Goal: Task Accomplishment & Management: Manage account settings

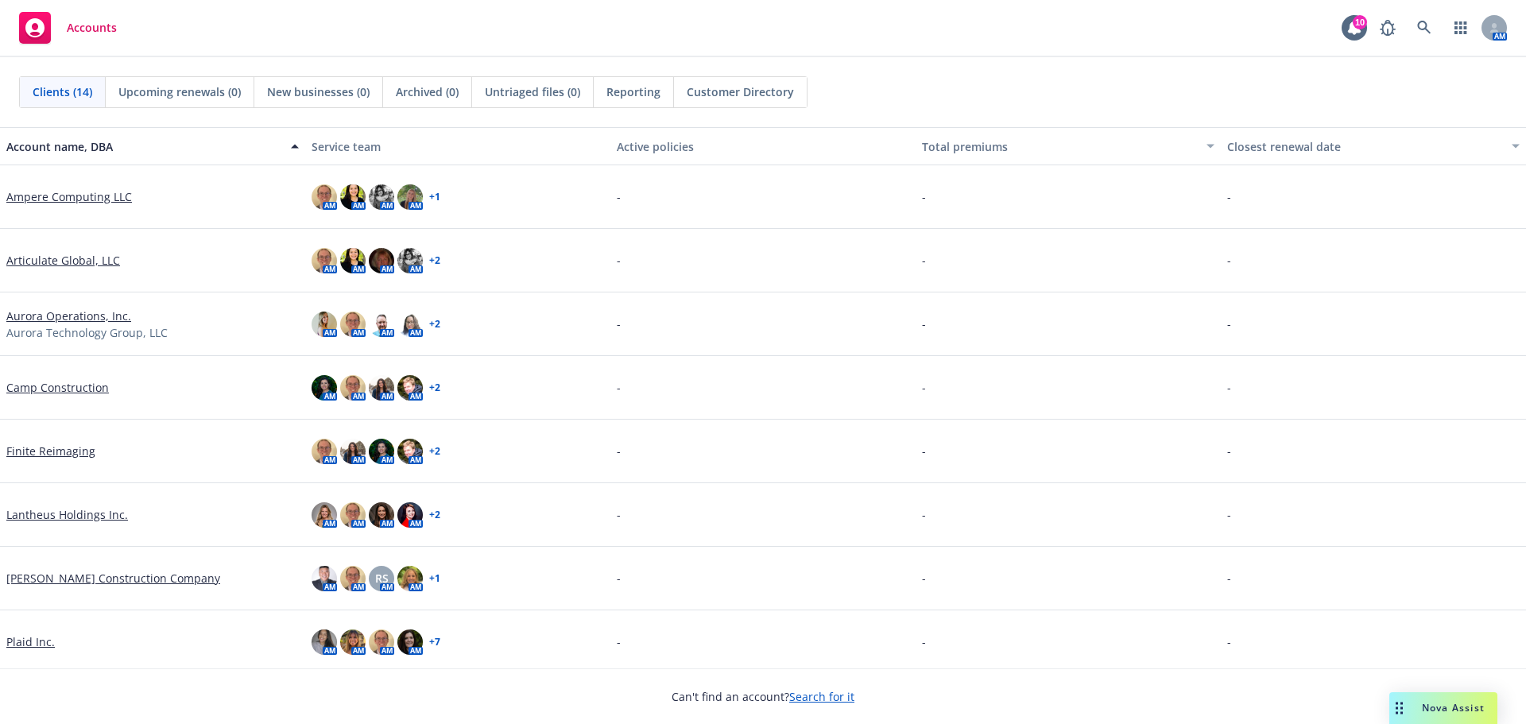
click at [55, 196] on link "Ampere Computing LLC" at bounding box center [69, 196] width 126 height 17
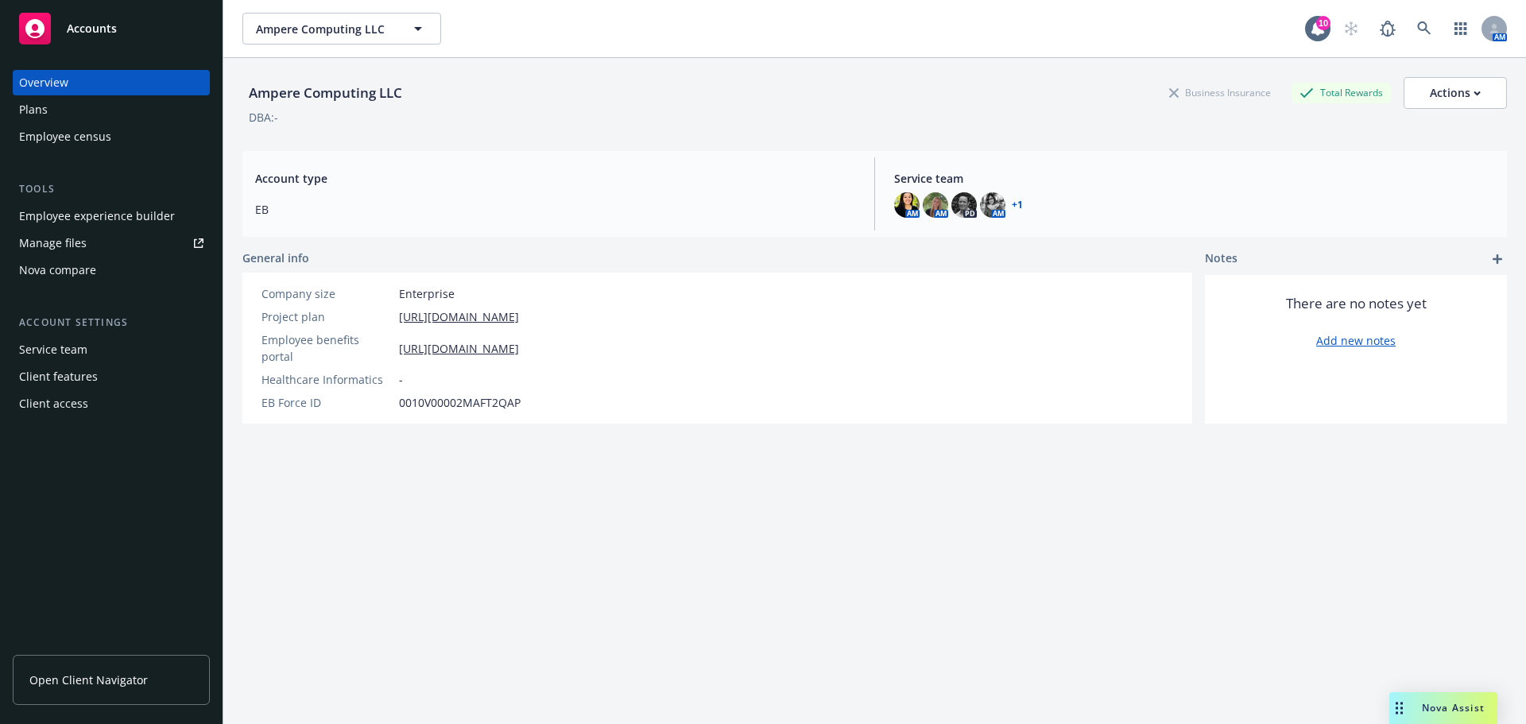
click at [98, 249] on link "Manage files" at bounding box center [111, 242] width 197 height 25
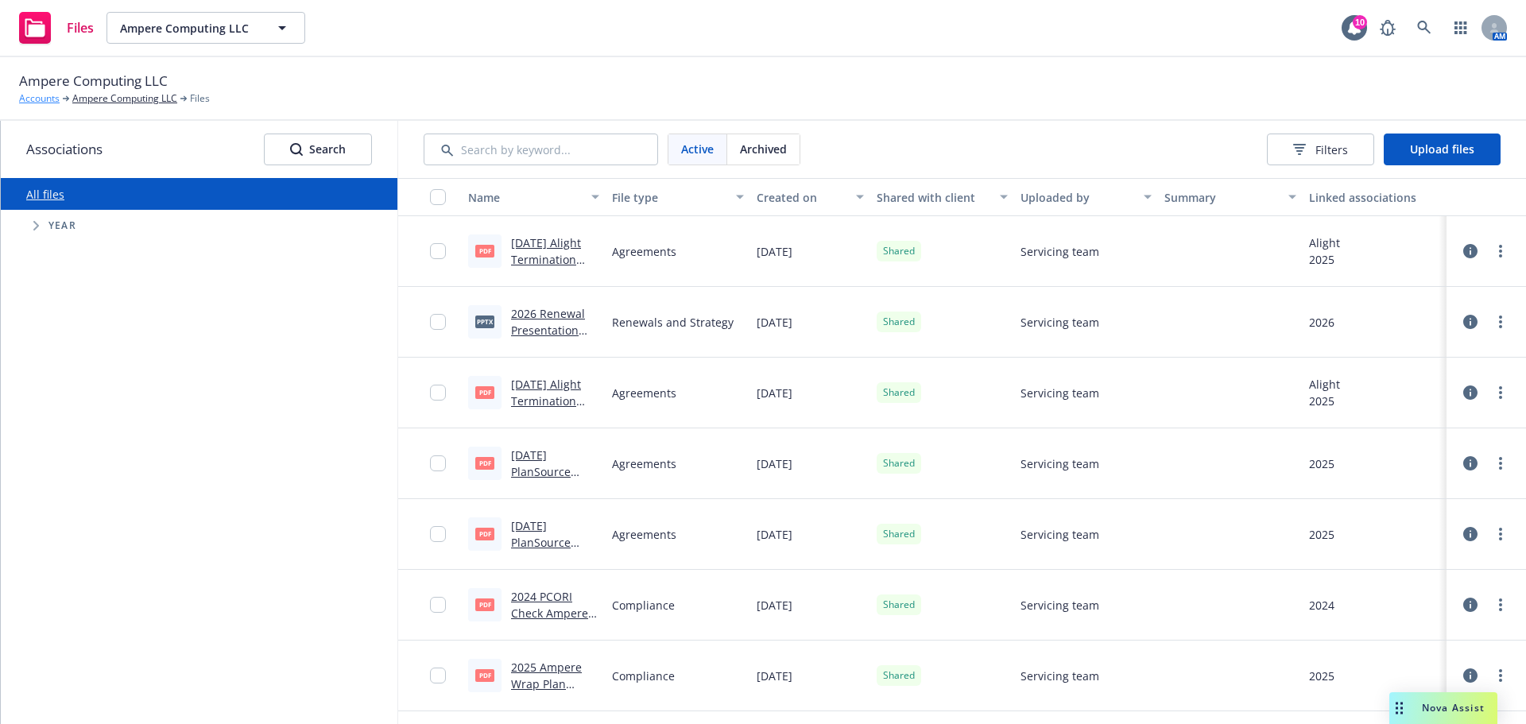
click at [45, 97] on link "Accounts" at bounding box center [39, 98] width 41 height 14
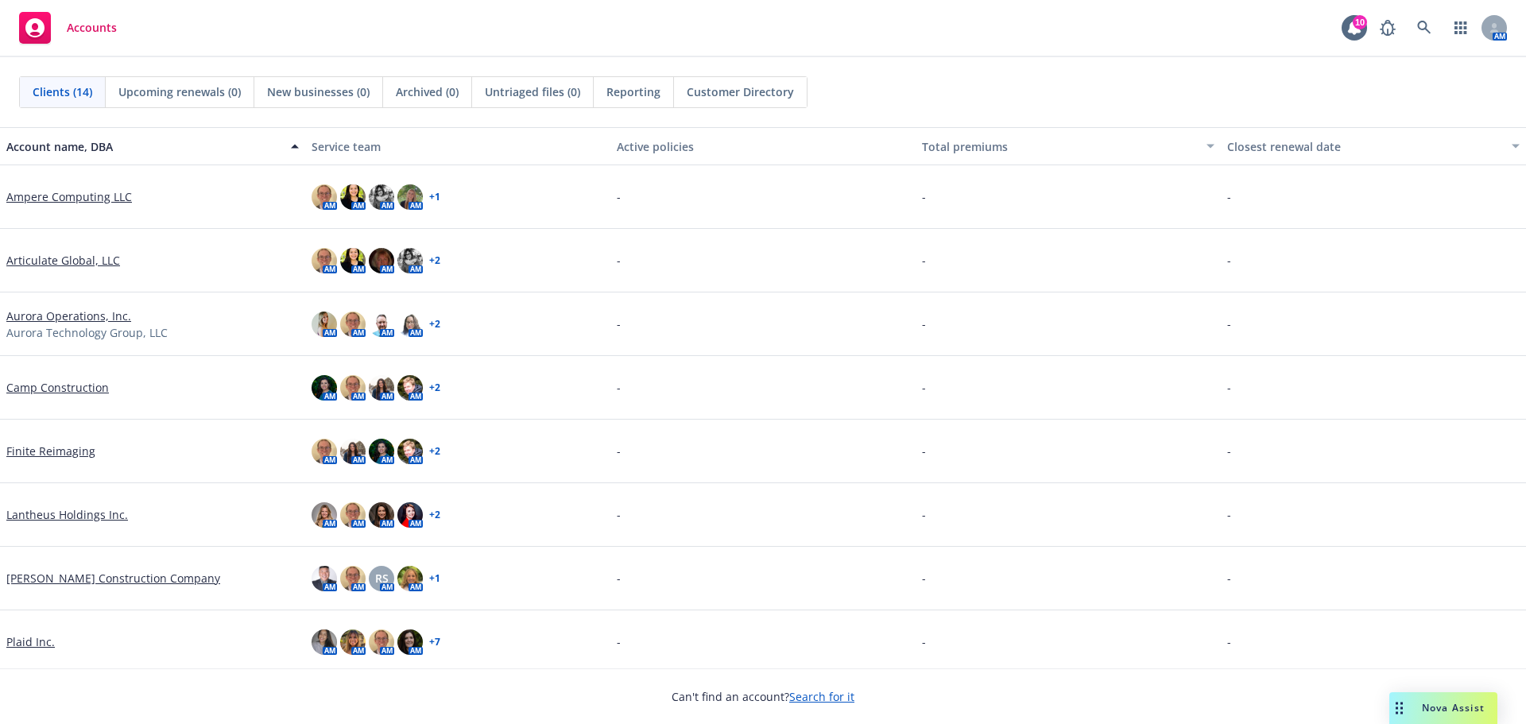
drag, startPoint x: 72, startPoint y: 203, endPoint x: 242, endPoint y: 184, distance: 171.1
click at [72, 203] on link "Ampere Computing LLC" at bounding box center [69, 196] width 126 height 17
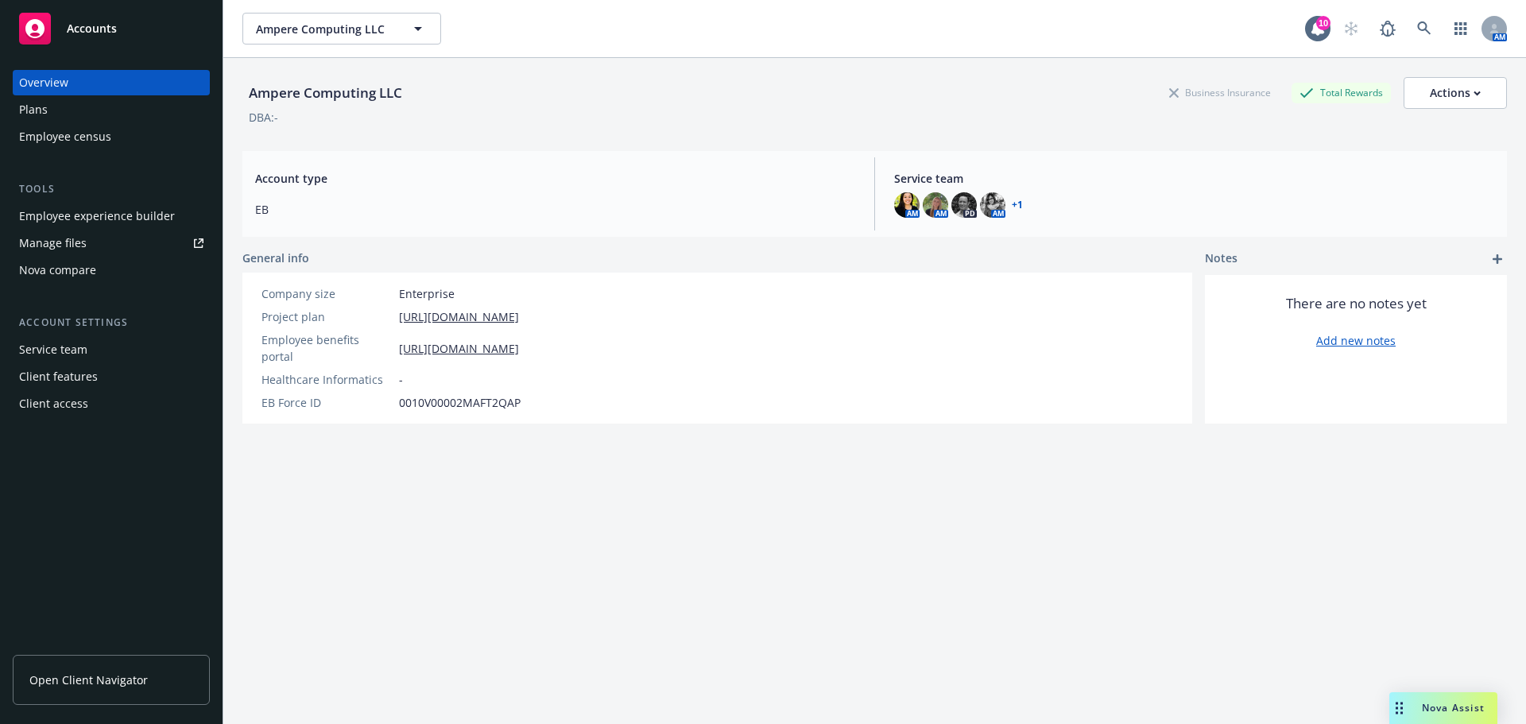
click at [126, 245] on link "Manage files" at bounding box center [111, 242] width 197 height 25
click at [124, 685] on span "Open Client Navigator" at bounding box center [88, 679] width 118 height 17
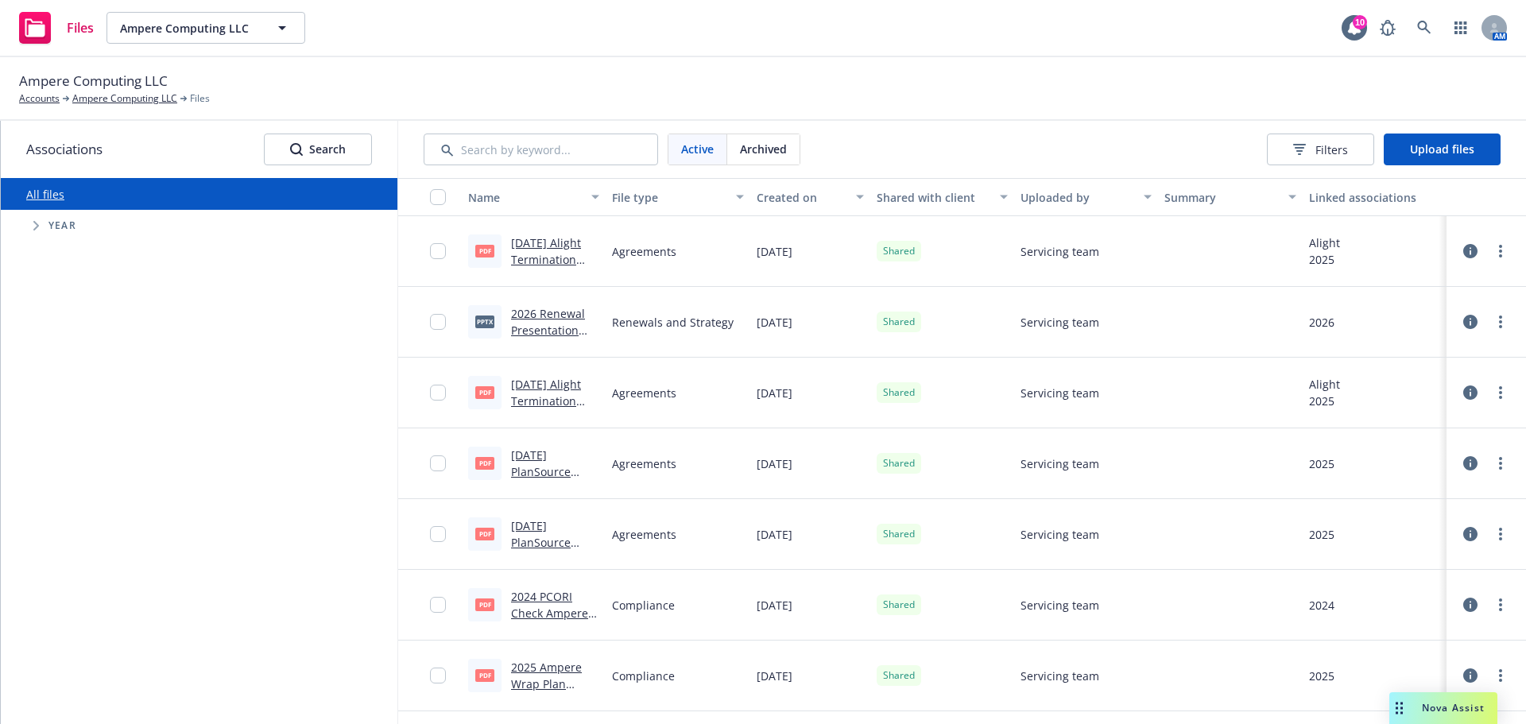
click at [37, 229] on icon "Tree Example" at bounding box center [36, 226] width 6 height 10
click at [1442, 148] on span "Upload files" at bounding box center [1442, 148] width 64 height 15
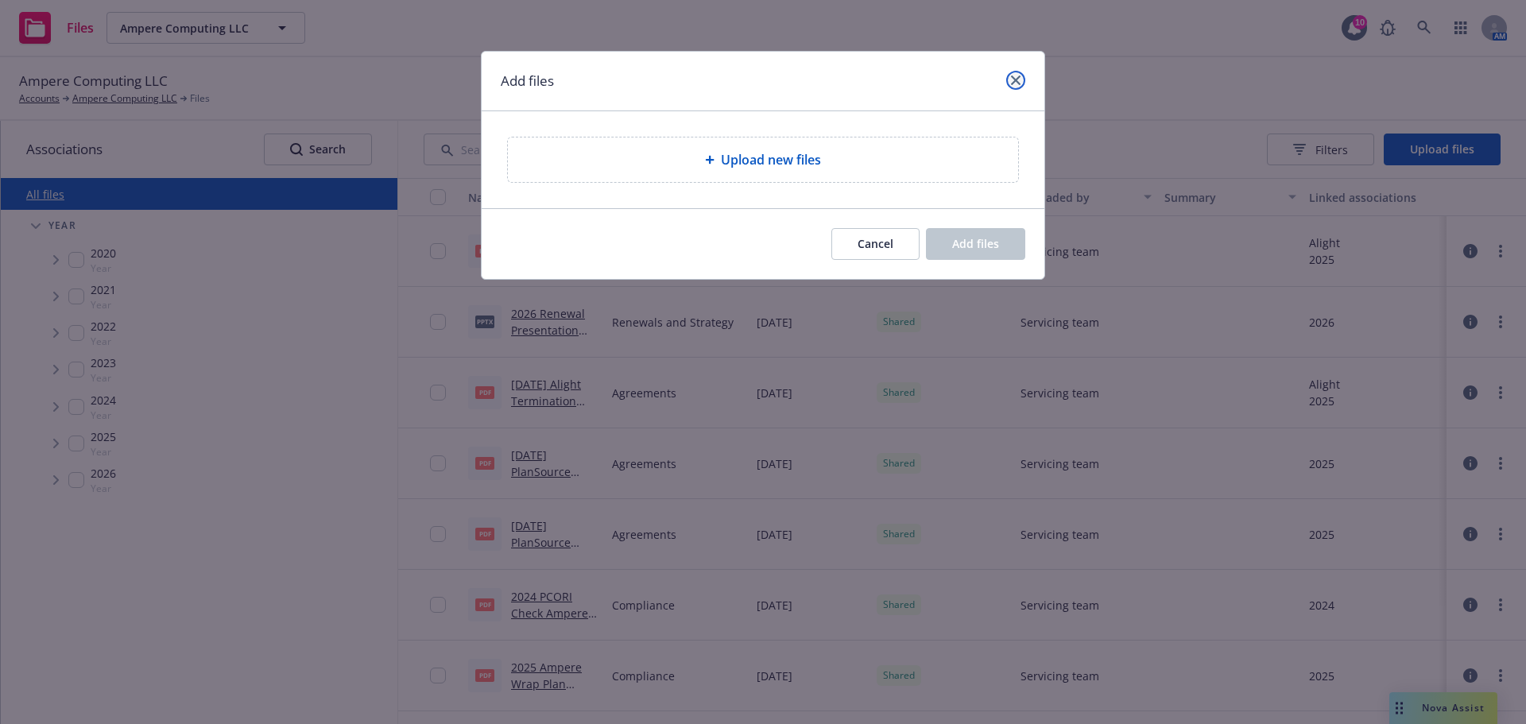
click at [1021, 83] on link "close" at bounding box center [1015, 80] width 19 height 19
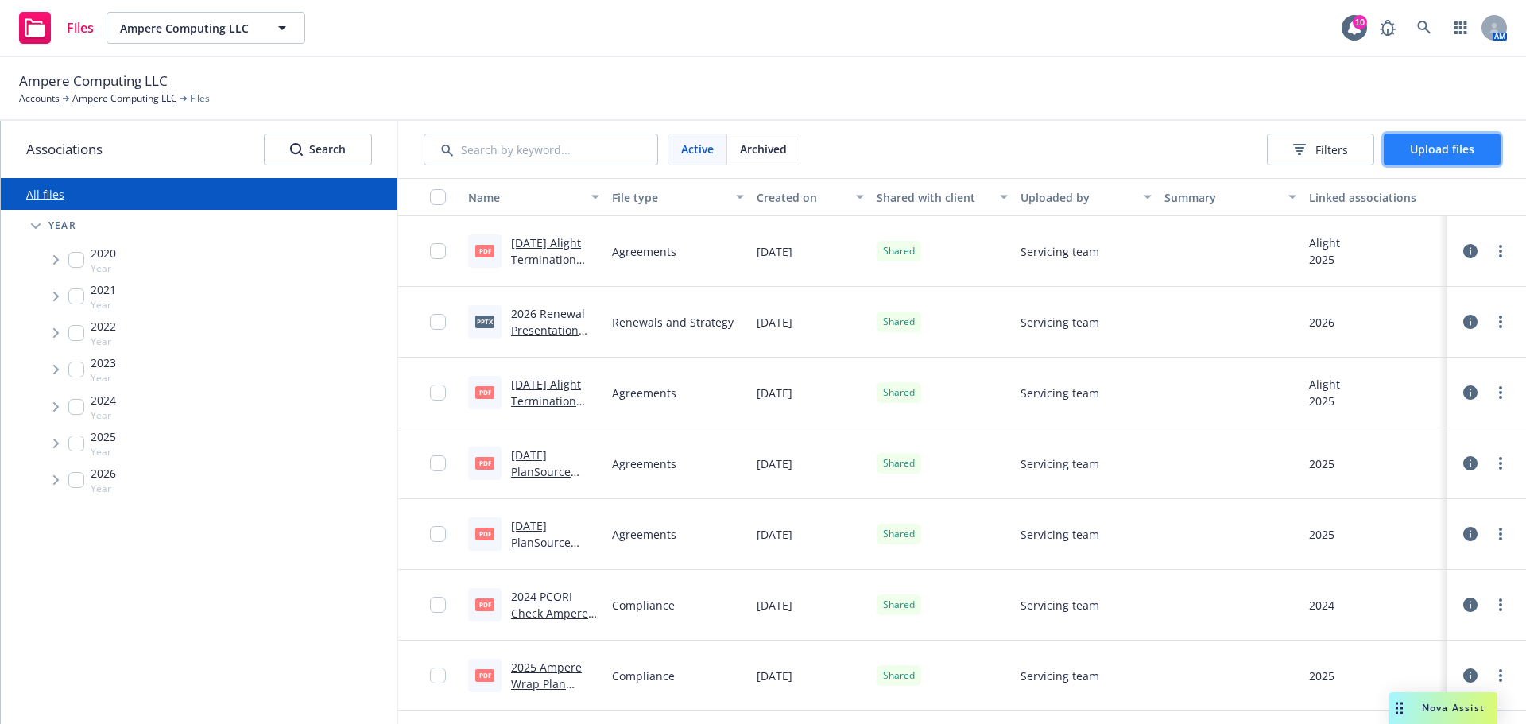
click at [1431, 150] on span "Upload files" at bounding box center [1442, 148] width 64 height 15
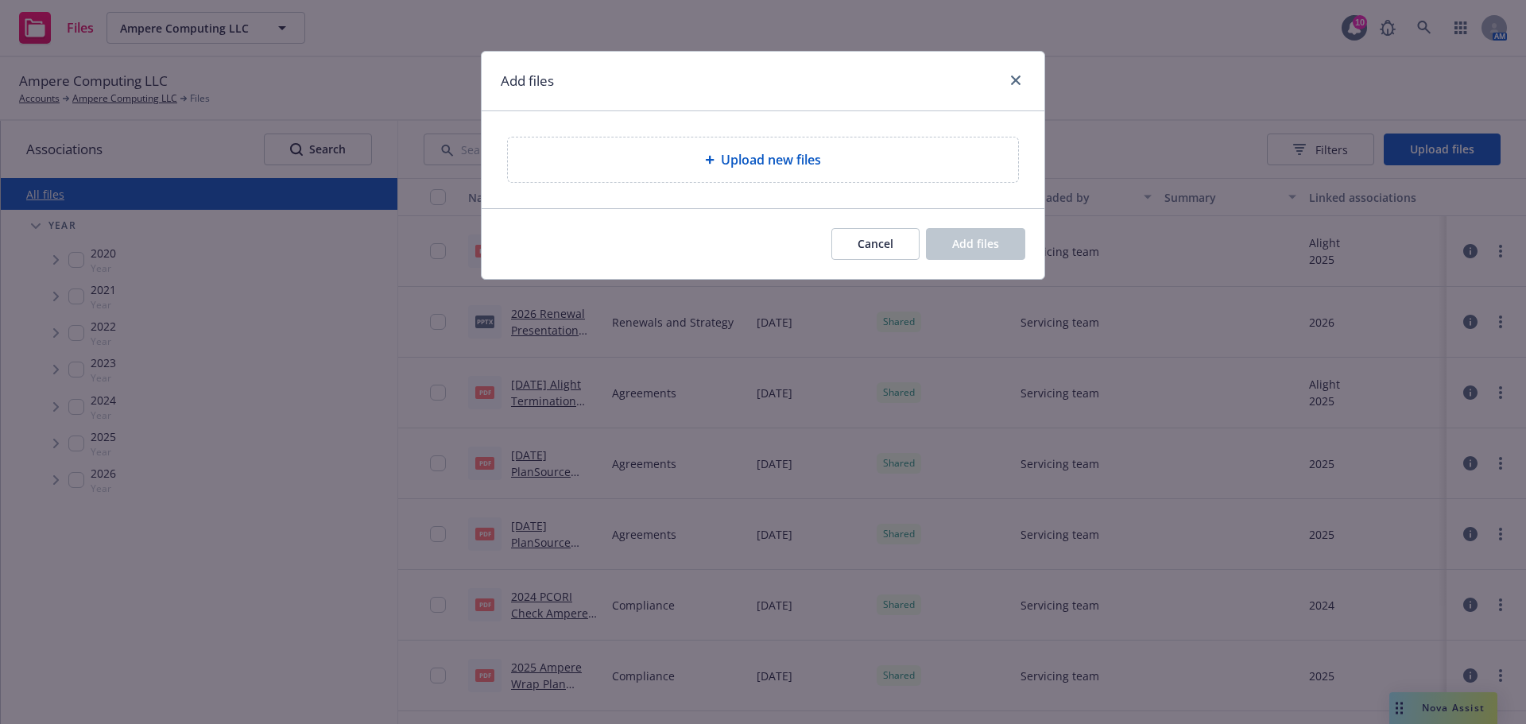
click at [812, 169] on span "Upload new files" at bounding box center [771, 159] width 100 height 19
click at [888, 238] on span "Cancel" at bounding box center [875, 243] width 36 height 15
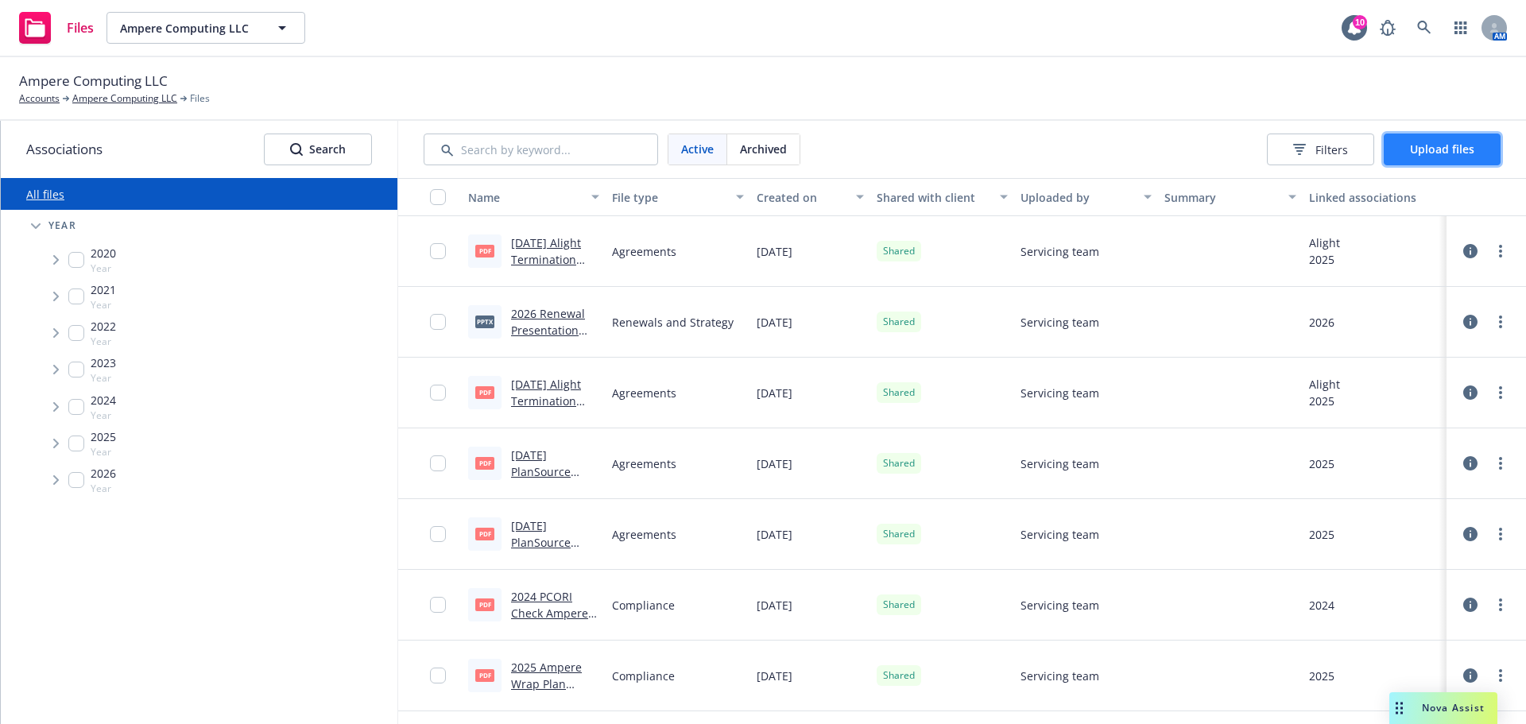
click at [1474, 156] on button "Upload files" at bounding box center [1441, 150] width 117 height 32
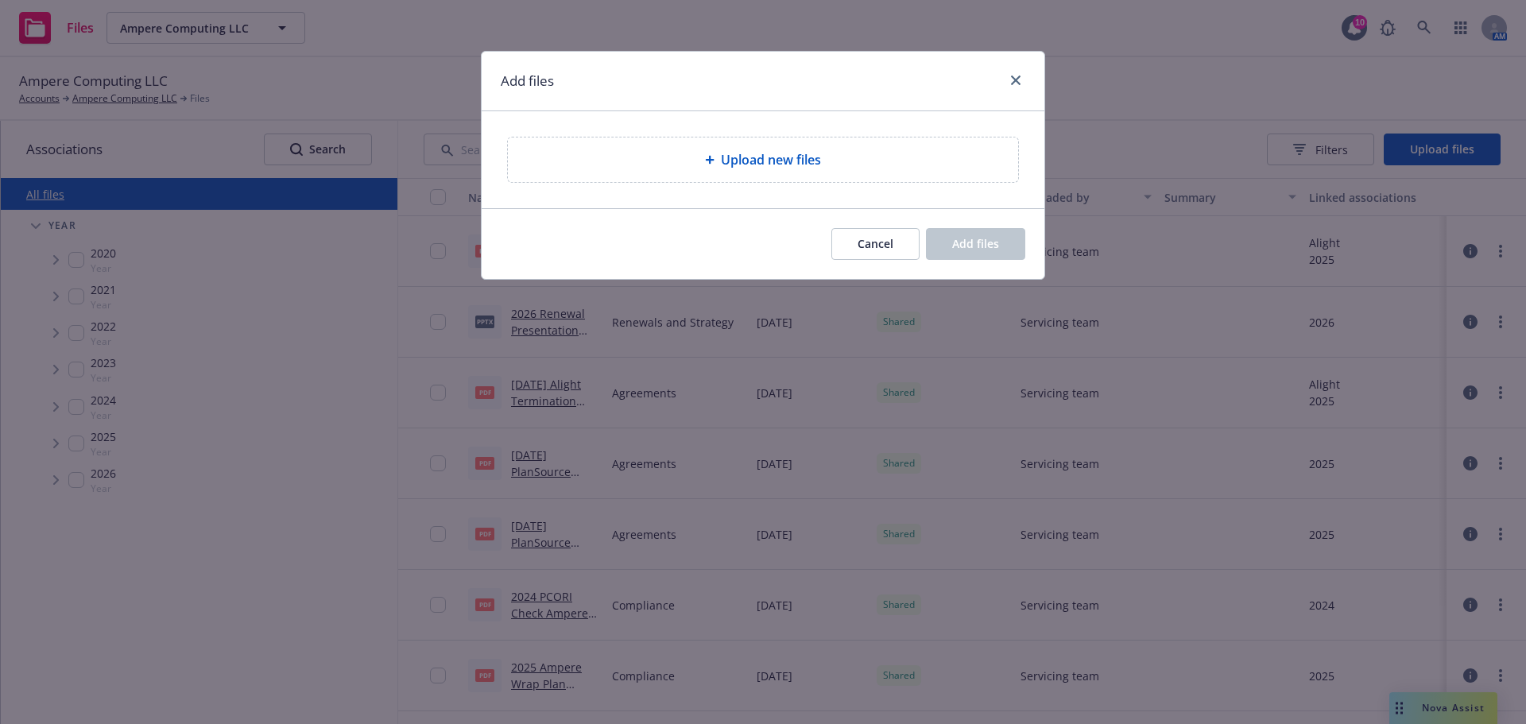
click at [914, 187] on div "Upload new files" at bounding box center [763, 159] width 563 height 97
click at [919, 172] on div "Upload new files" at bounding box center [763, 159] width 510 height 45
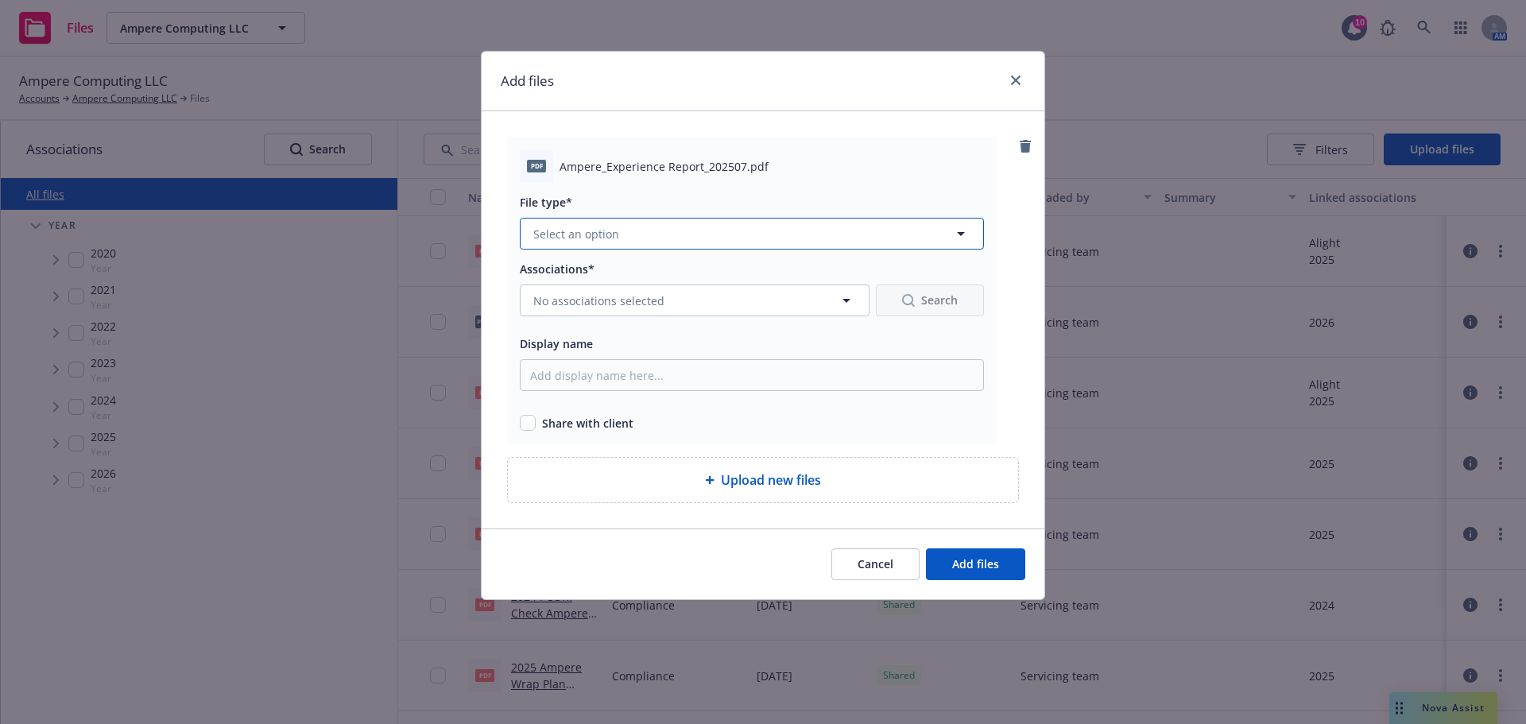
click at [931, 244] on button "Select an option" at bounding box center [752, 234] width 464 height 32
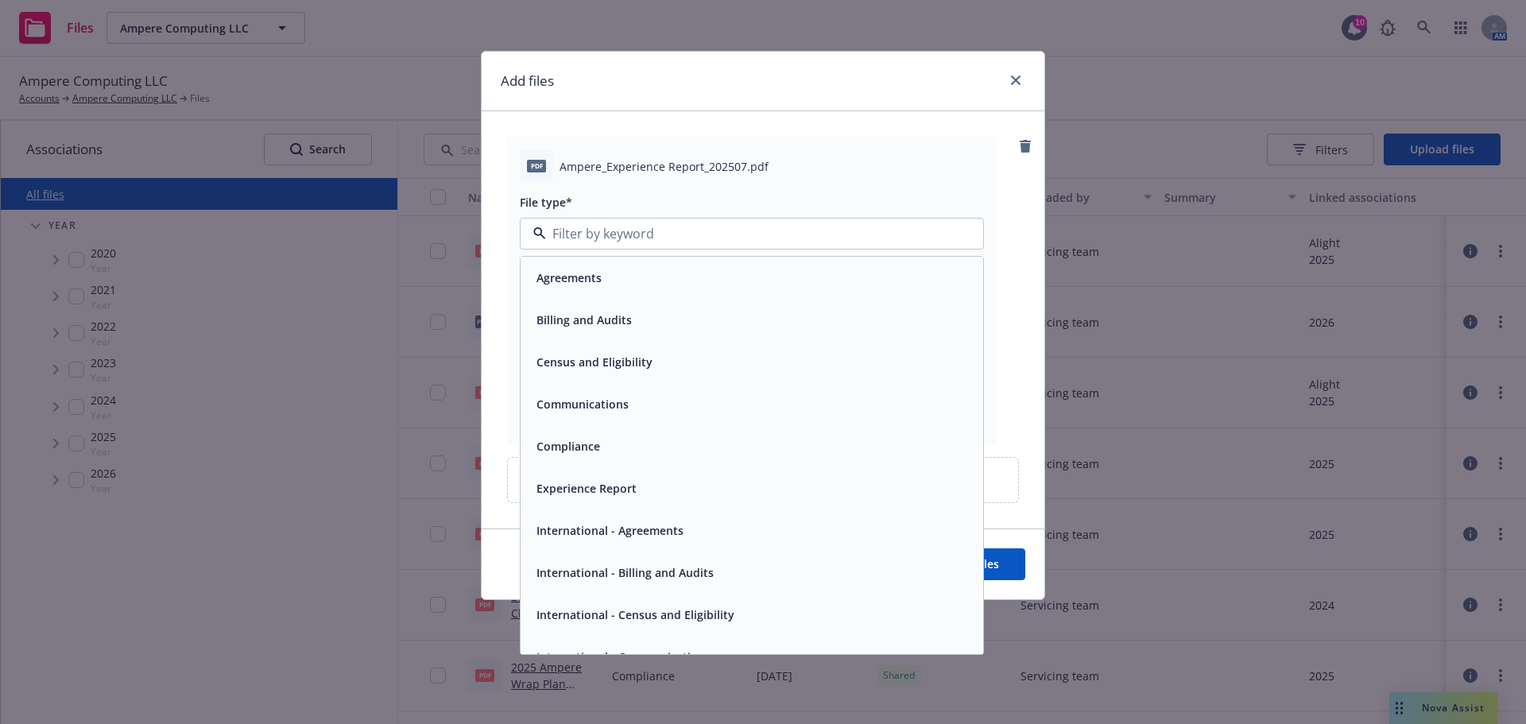
click at [614, 484] on span "Experience Report" at bounding box center [586, 488] width 100 height 17
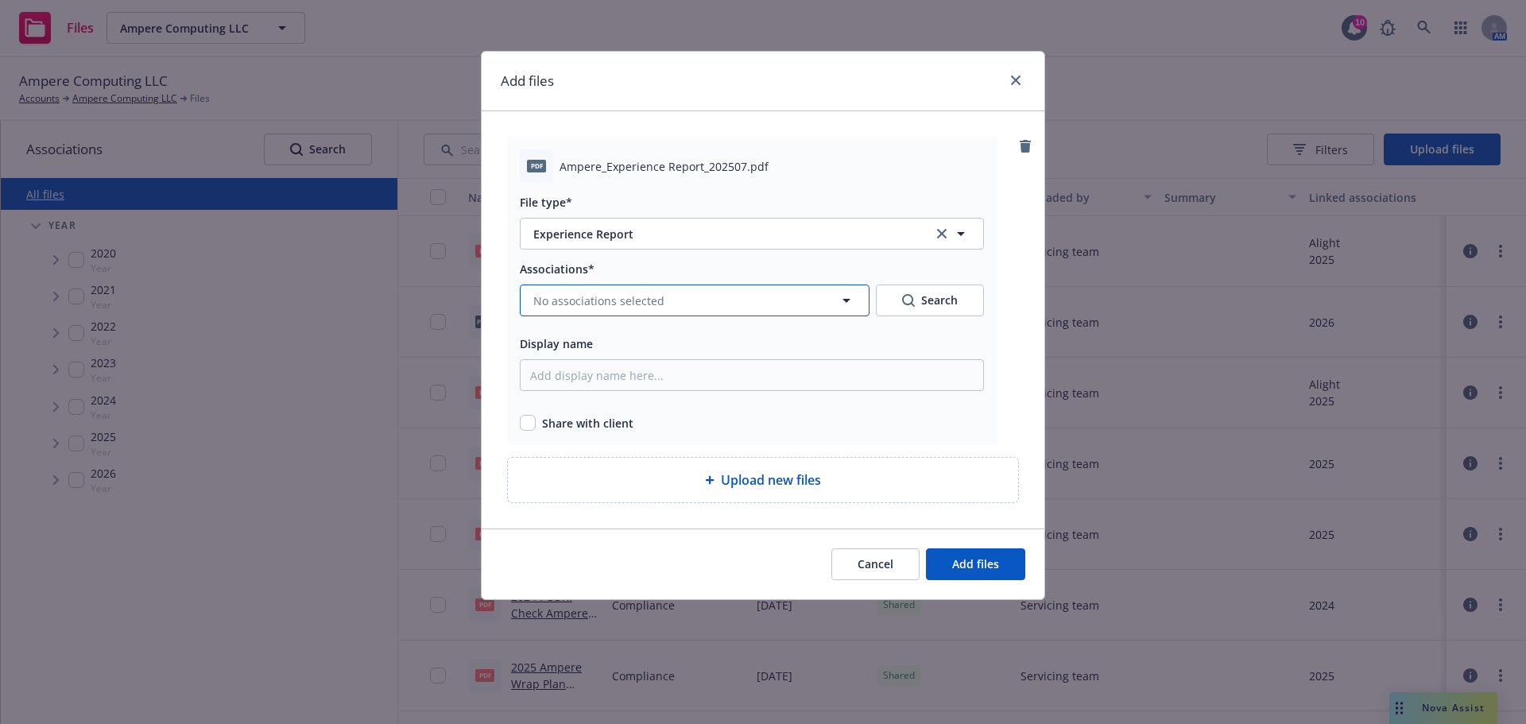
click at [834, 305] on button "No associations selected" at bounding box center [695, 300] width 350 height 32
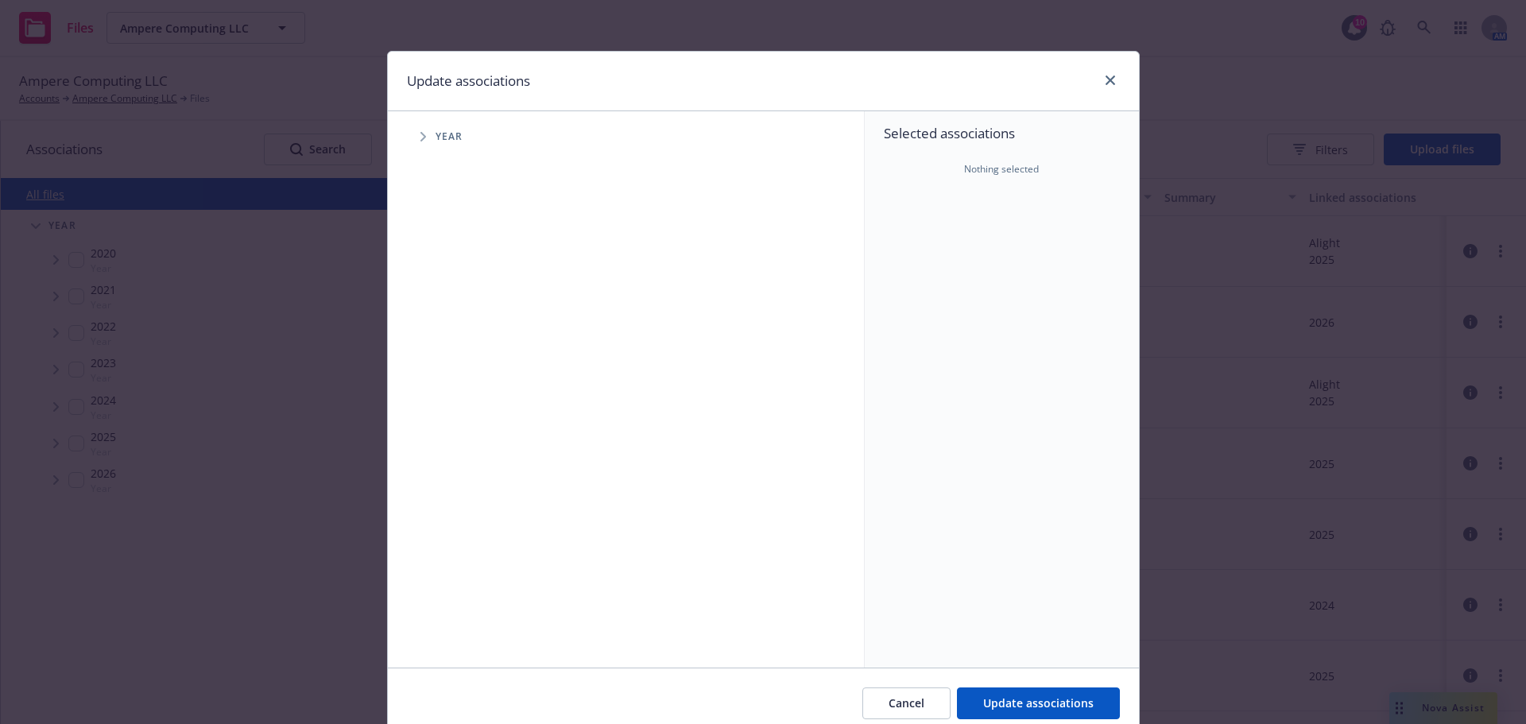
click at [435, 141] on span "Year" at bounding box center [449, 137] width 28 height 10
click at [410, 137] on span "Tree Example" at bounding box center [422, 136] width 25 height 25
click at [458, 353] on input "Tree Example" at bounding box center [463, 354] width 16 height 16
checkbox input "true"
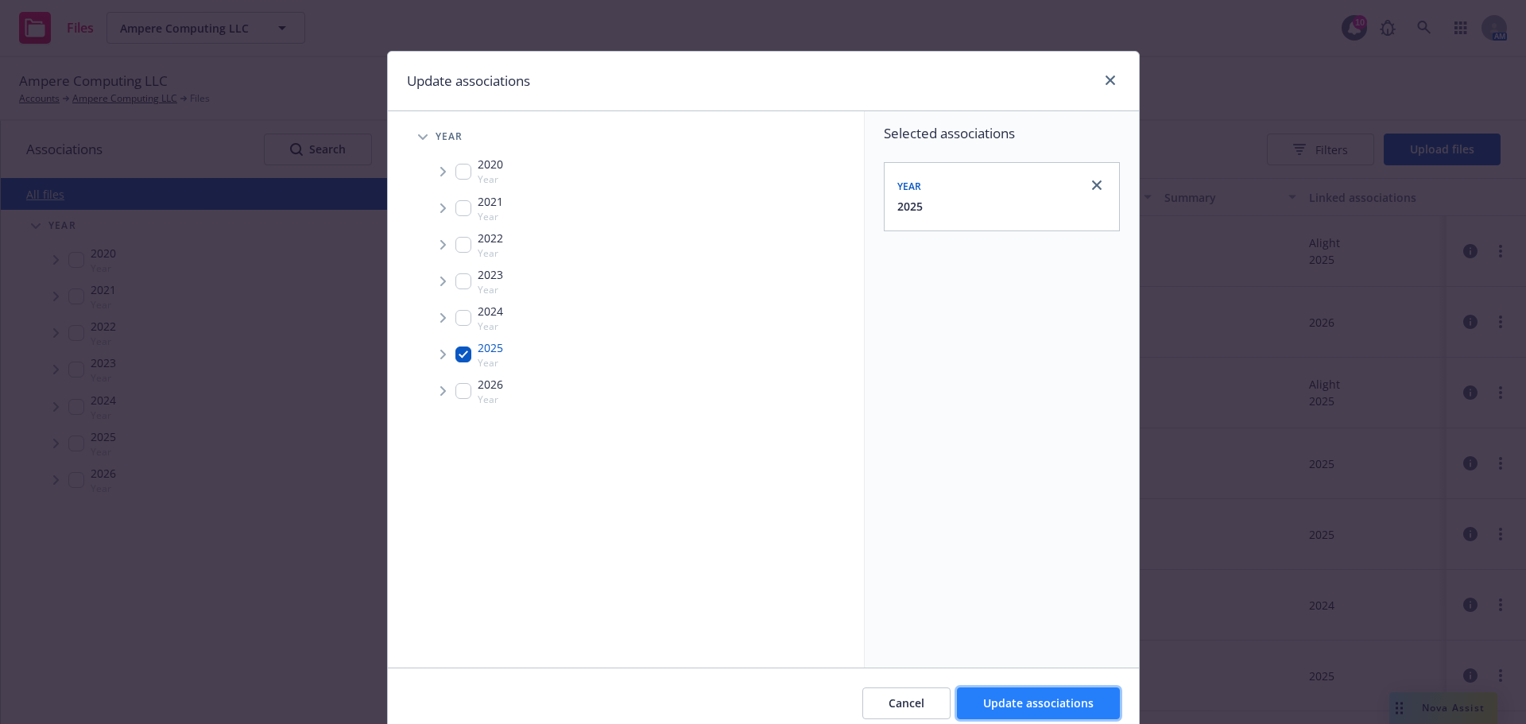
click at [1031, 700] on span "Update associations" at bounding box center [1038, 702] width 110 height 15
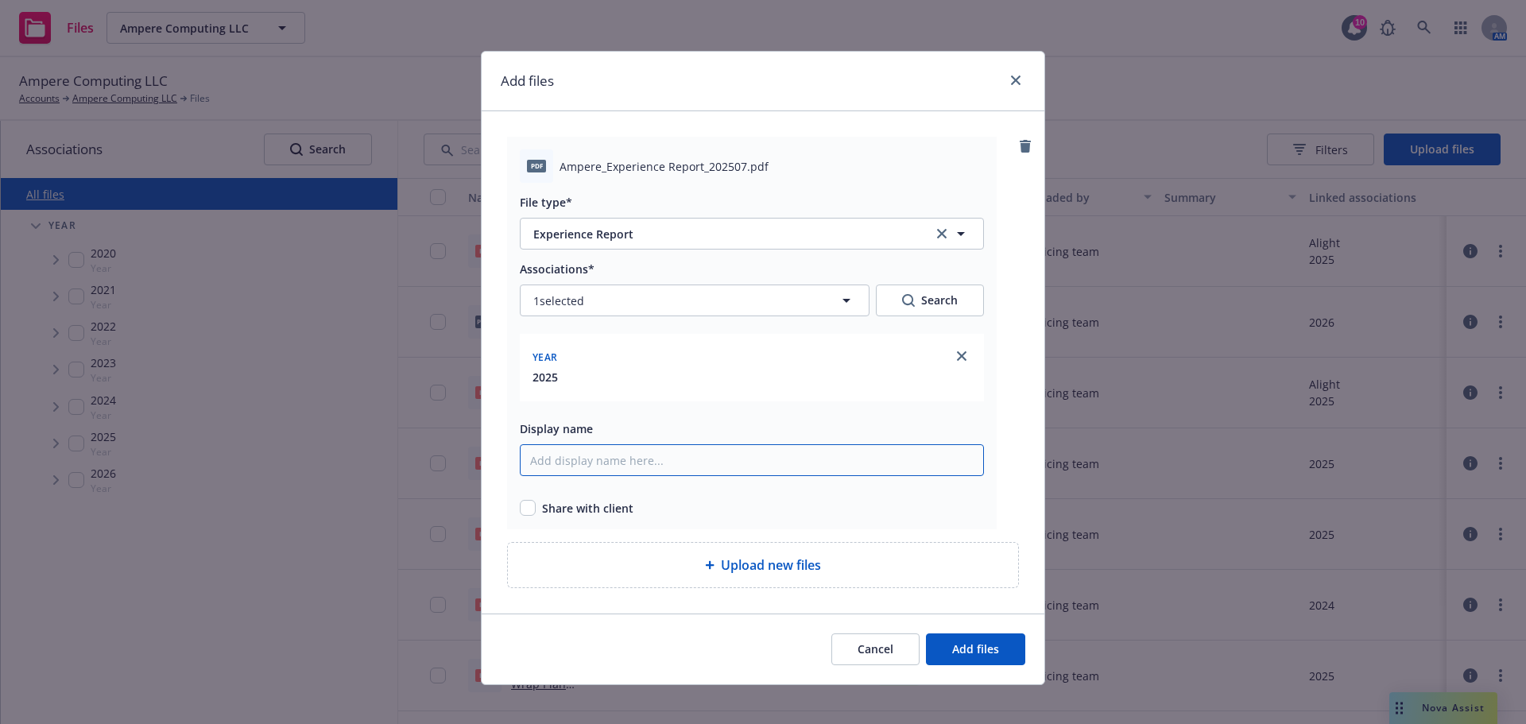
click at [658, 468] on input "Display name" at bounding box center [752, 460] width 464 height 32
type input "Ampere Computing - Experience Report - July 2025"
click at [507, 515] on div "pdf Ampere_Experience Report_202507.pdf File type* Experience Report Experience…" at bounding box center [752, 333] width 490 height 393
click at [520, 509] on input "checkbox" at bounding box center [528, 508] width 16 height 16
checkbox input "true"
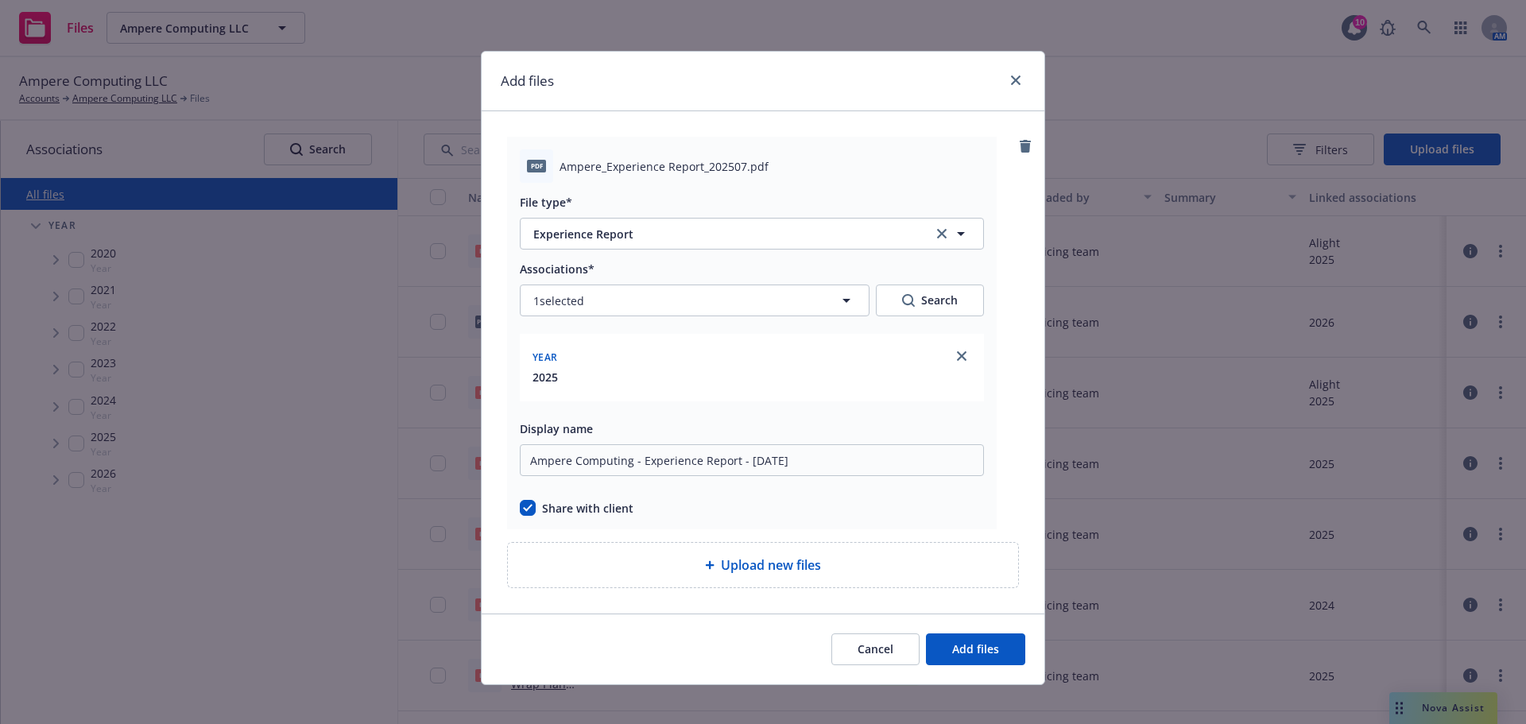
click at [940, 556] on div "Upload new files" at bounding box center [762, 564] width 485 height 19
click at [972, 652] on span "Add files" at bounding box center [975, 648] width 47 height 15
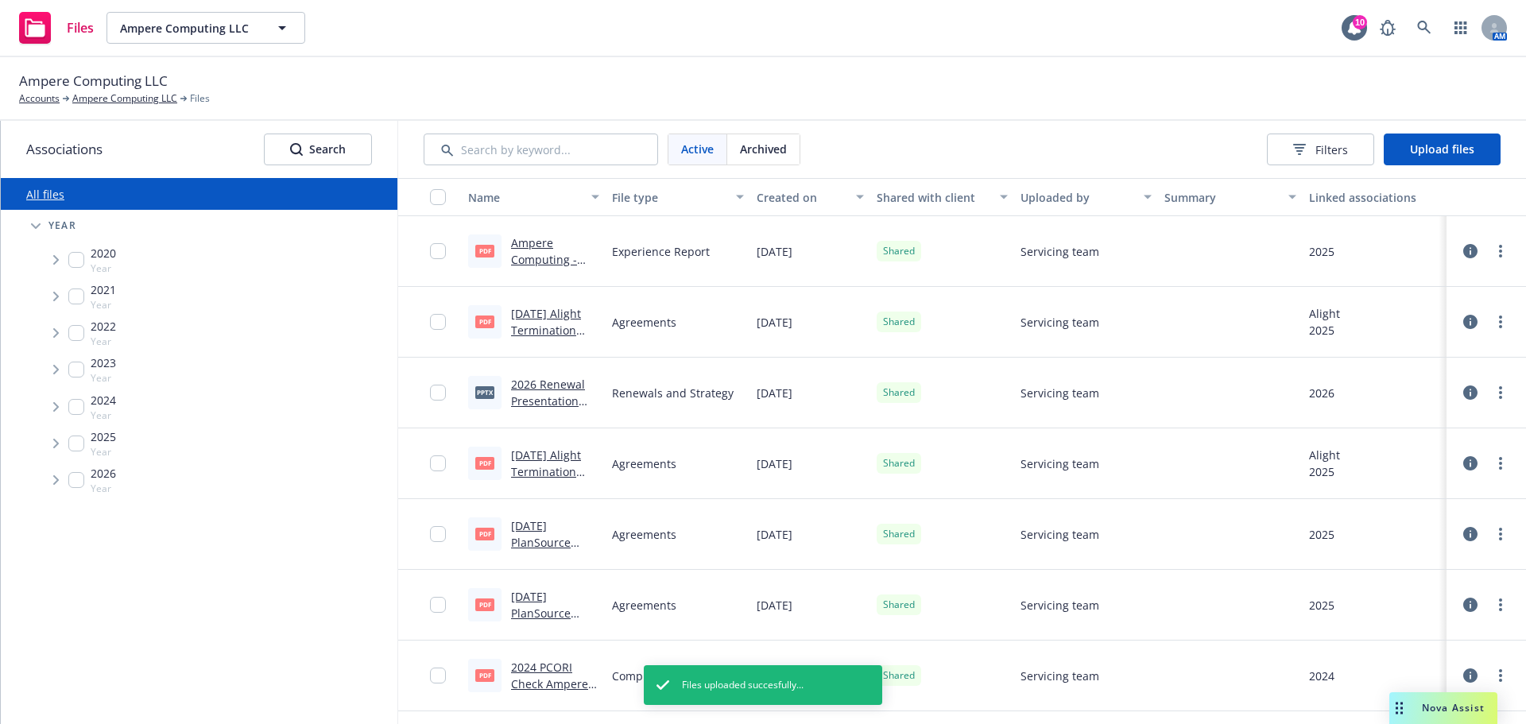
click at [567, 267] on div "Ampere Computing - Experience Report - July 2025.pdf" at bounding box center [555, 250] width 88 height 33
click at [560, 257] on link "Ampere Computing - Experience Report - July 2025.pdf" at bounding box center [544, 276] width 66 height 82
click at [60, 443] on span "Tree Example" at bounding box center [55, 443] width 25 height 25
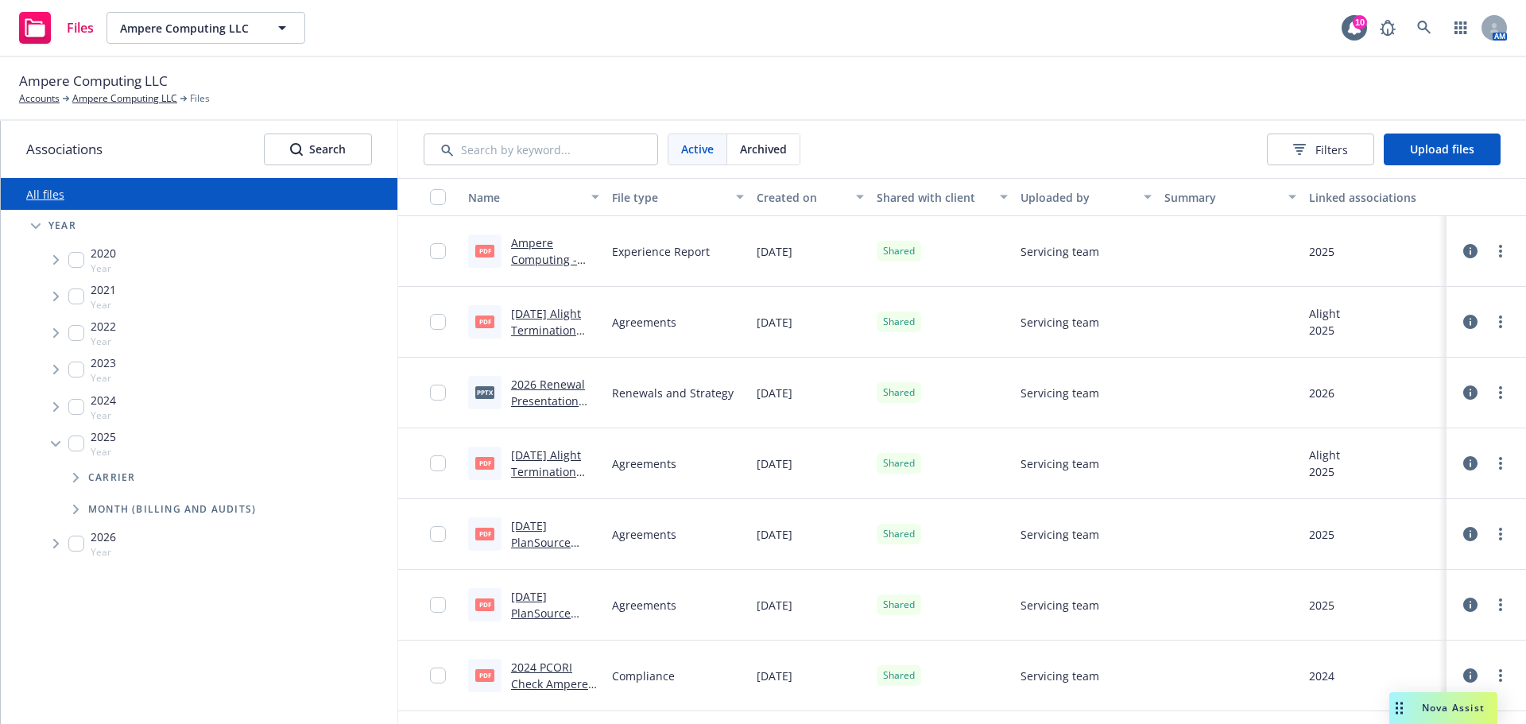
click at [68, 505] on span "Tree Example" at bounding box center [75, 509] width 25 height 25
click at [69, 477] on span "Tree Example" at bounding box center [75, 477] width 25 height 25
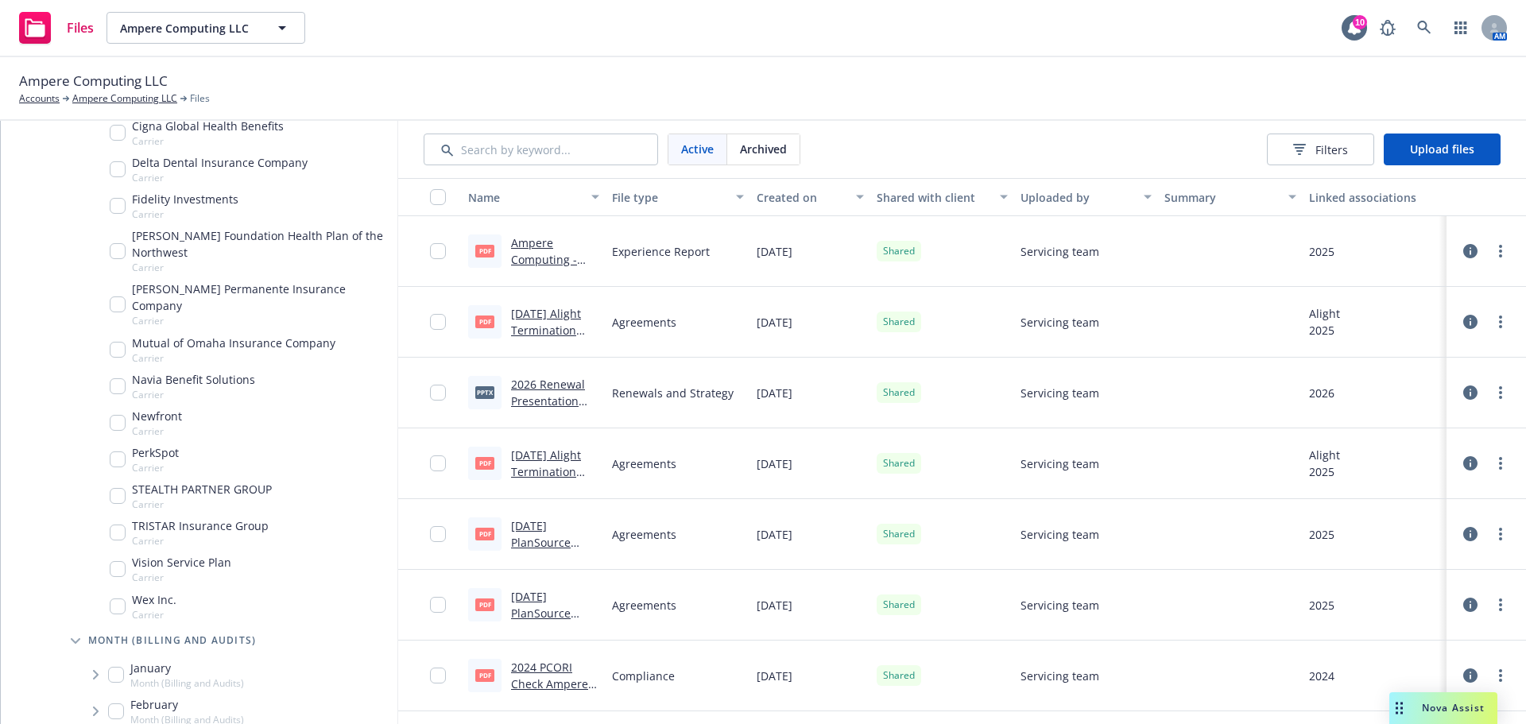
scroll to position [159, 0]
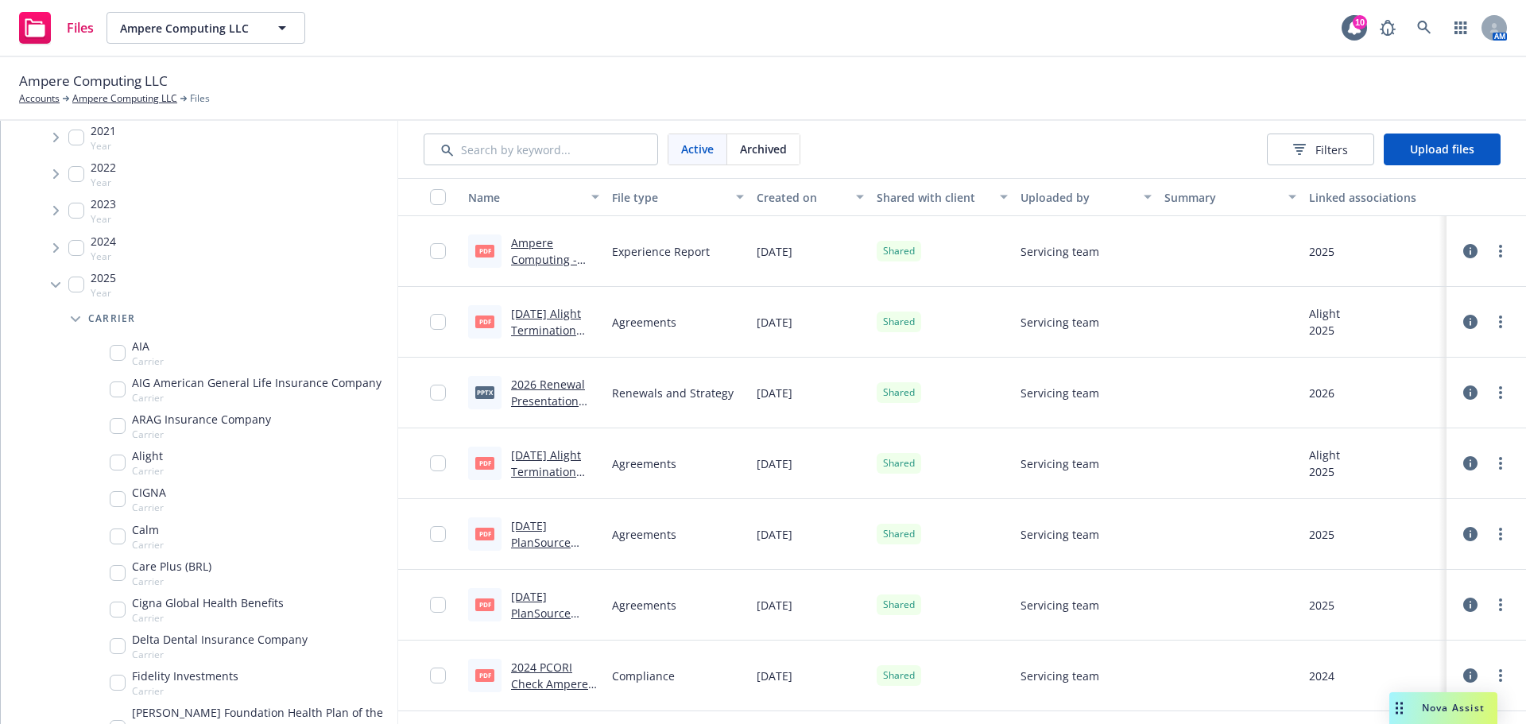
click at [68, 318] on span "Tree Example" at bounding box center [75, 318] width 25 height 25
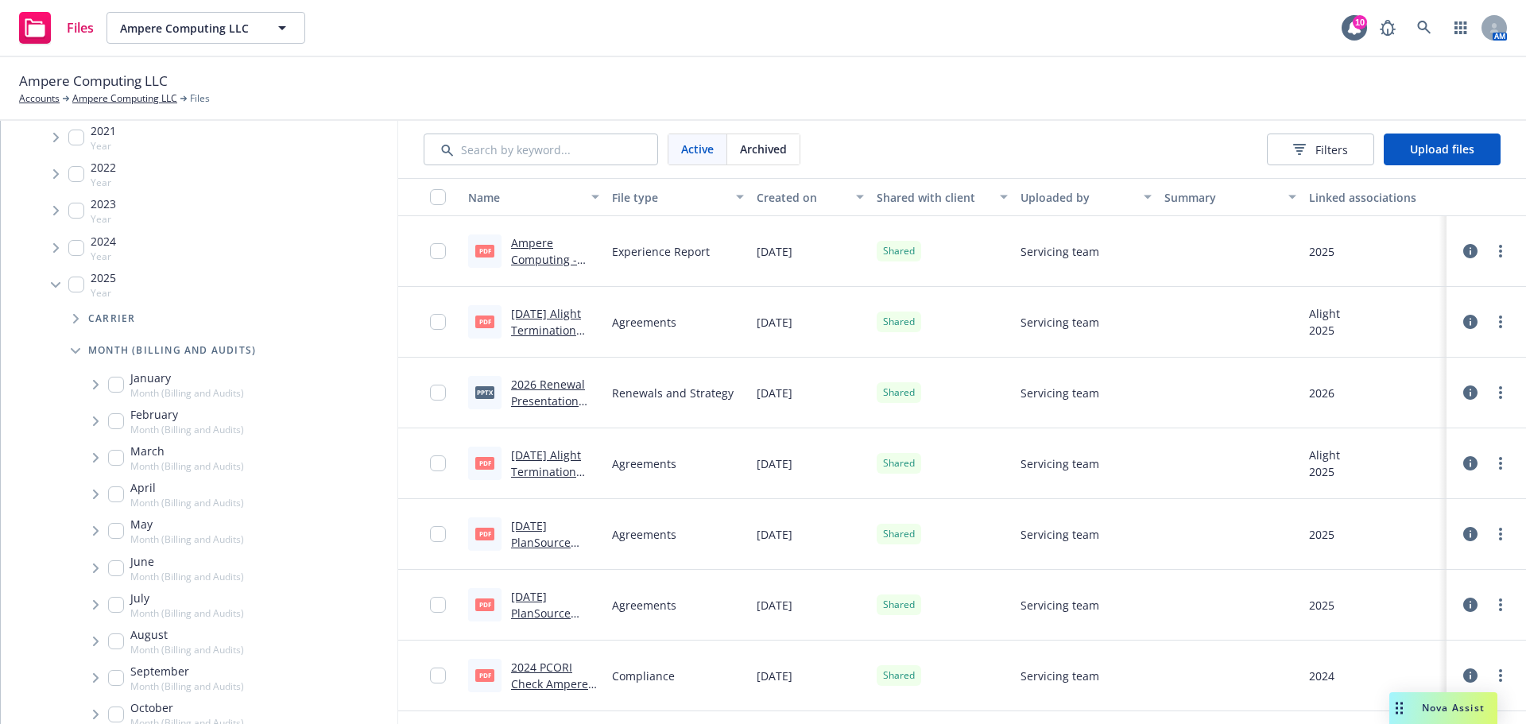
click at [72, 358] on span "Tree Example" at bounding box center [75, 350] width 25 height 25
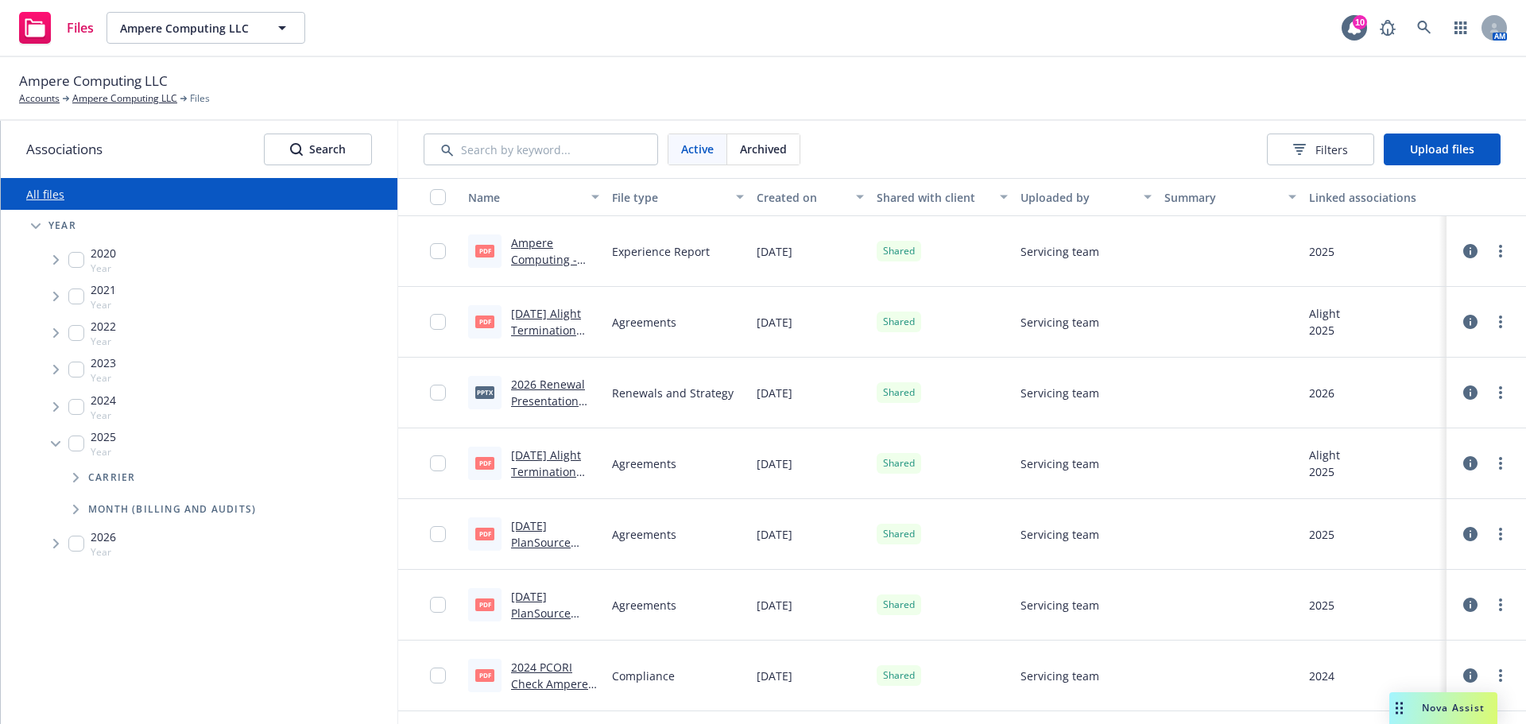
scroll to position [0, 0]
click at [75, 511] on icon "Tree Example" at bounding box center [76, 510] width 6 height 10
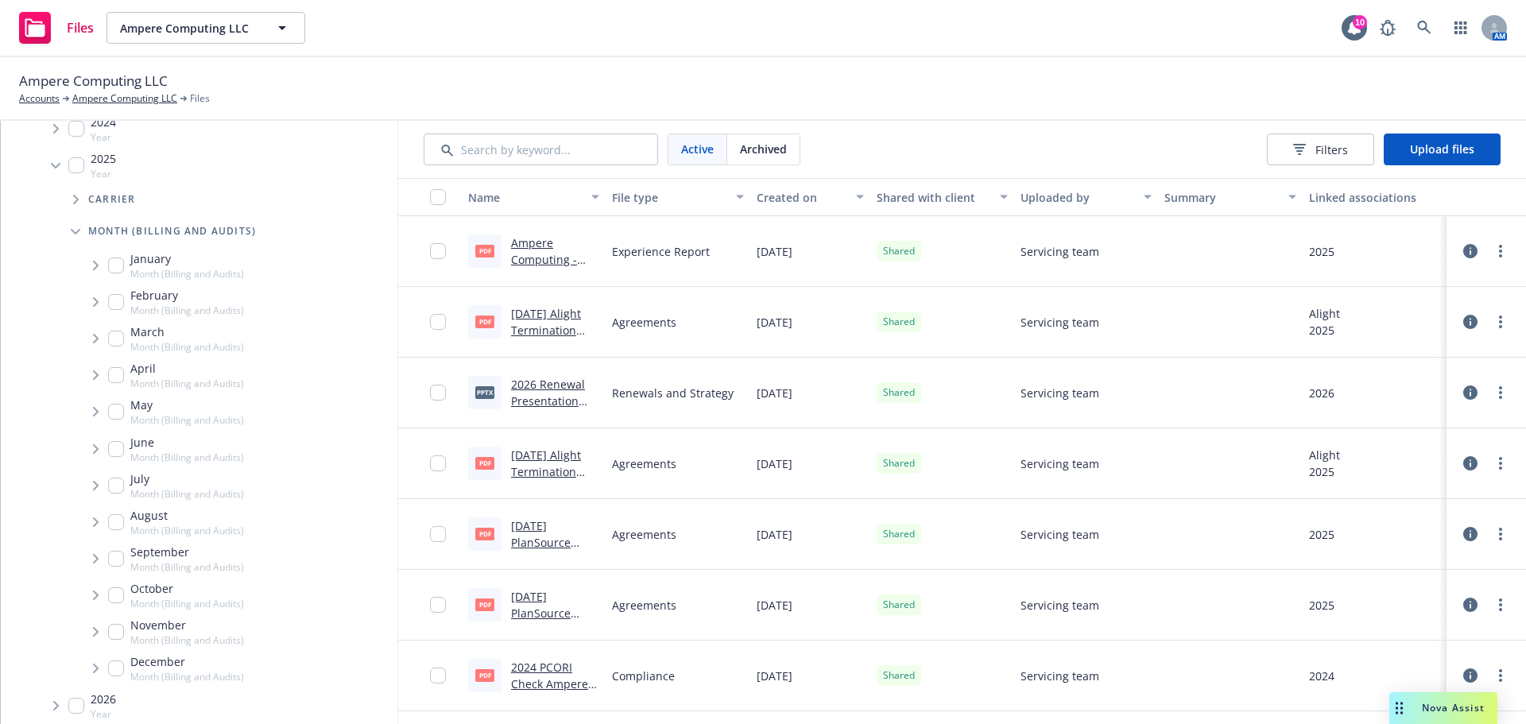
click at [99, 486] on span "Tree Example" at bounding box center [95, 485] width 25 height 25
click at [112, 517] on span "Tree Example" at bounding box center [115, 519] width 25 height 25
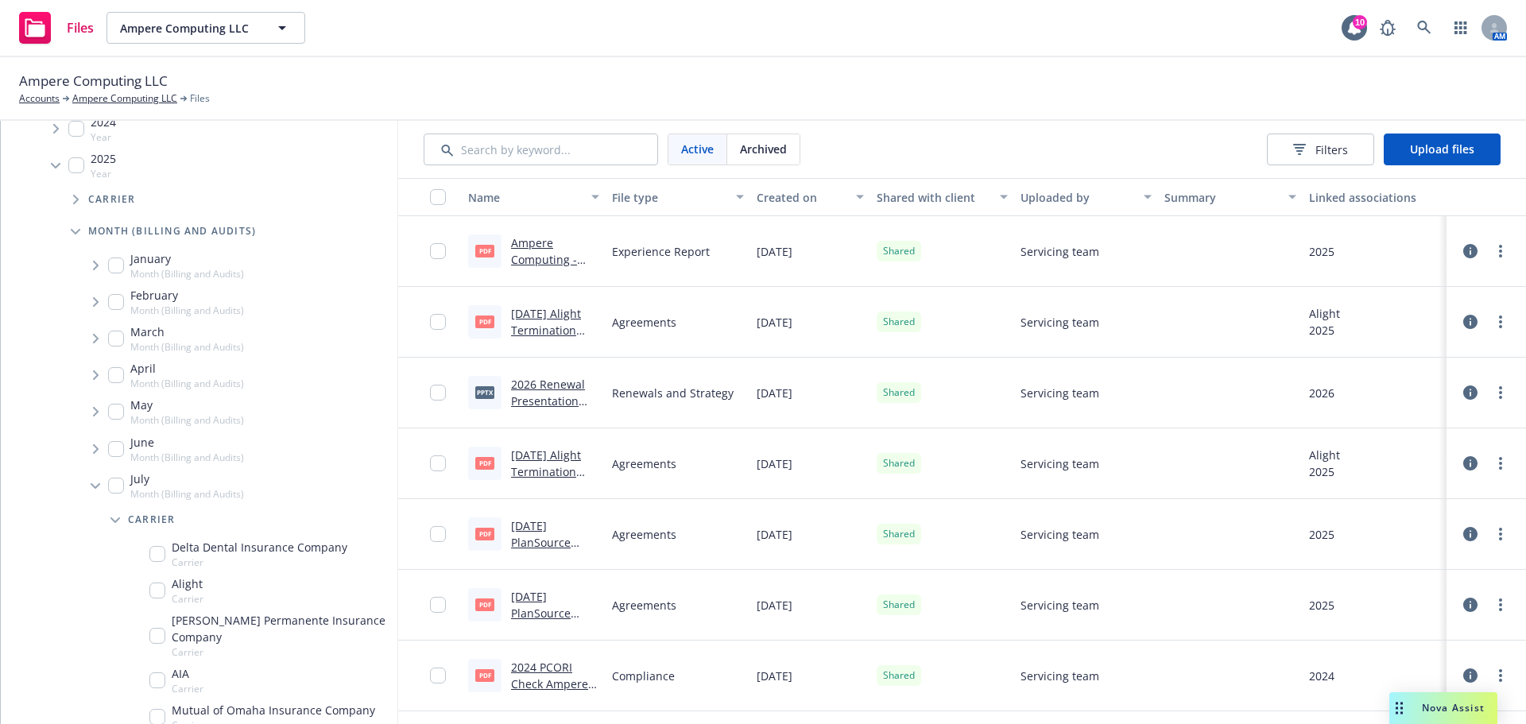
click at [98, 484] on icon "Tree Example" at bounding box center [96, 486] width 10 height 6
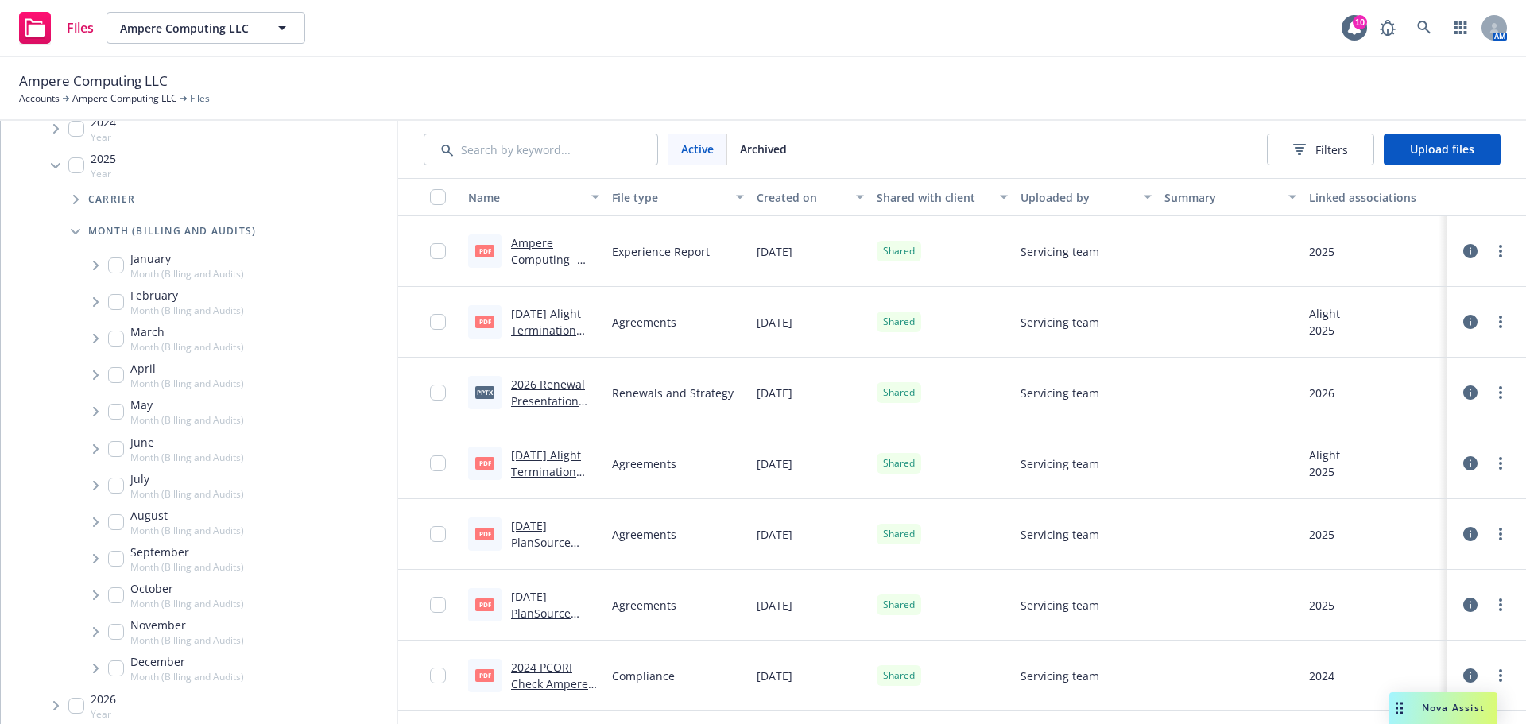
click at [71, 232] on icon "Tree Example" at bounding box center [76, 232] width 10 height 6
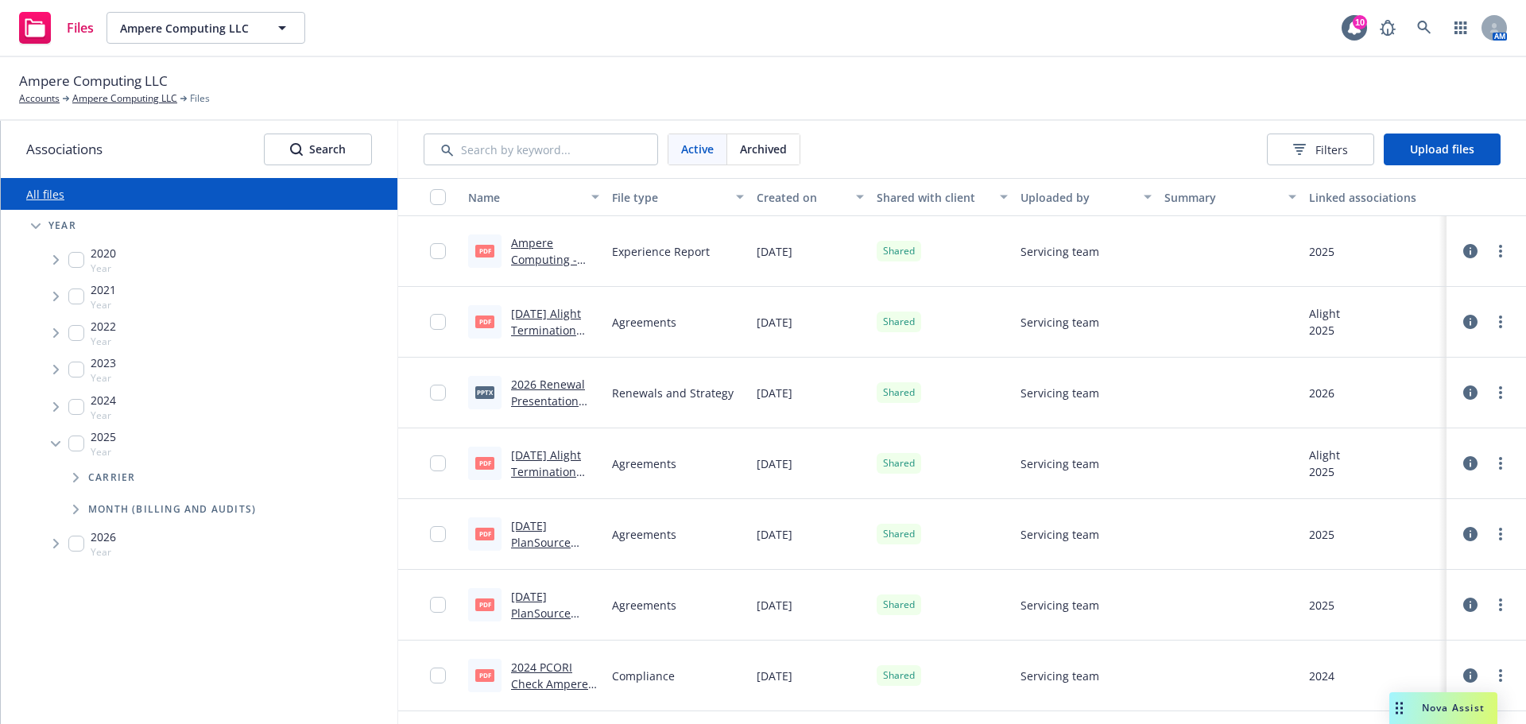
click at [48, 439] on span "Tree Example" at bounding box center [55, 443] width 25 height 25
click at [33, 223] on span "Tree Example" at bounding box center [35, 225] width 25 height 25
click at [1299, 142] on div "Filters" at bounding box center [1320, 149] width 55 height 17
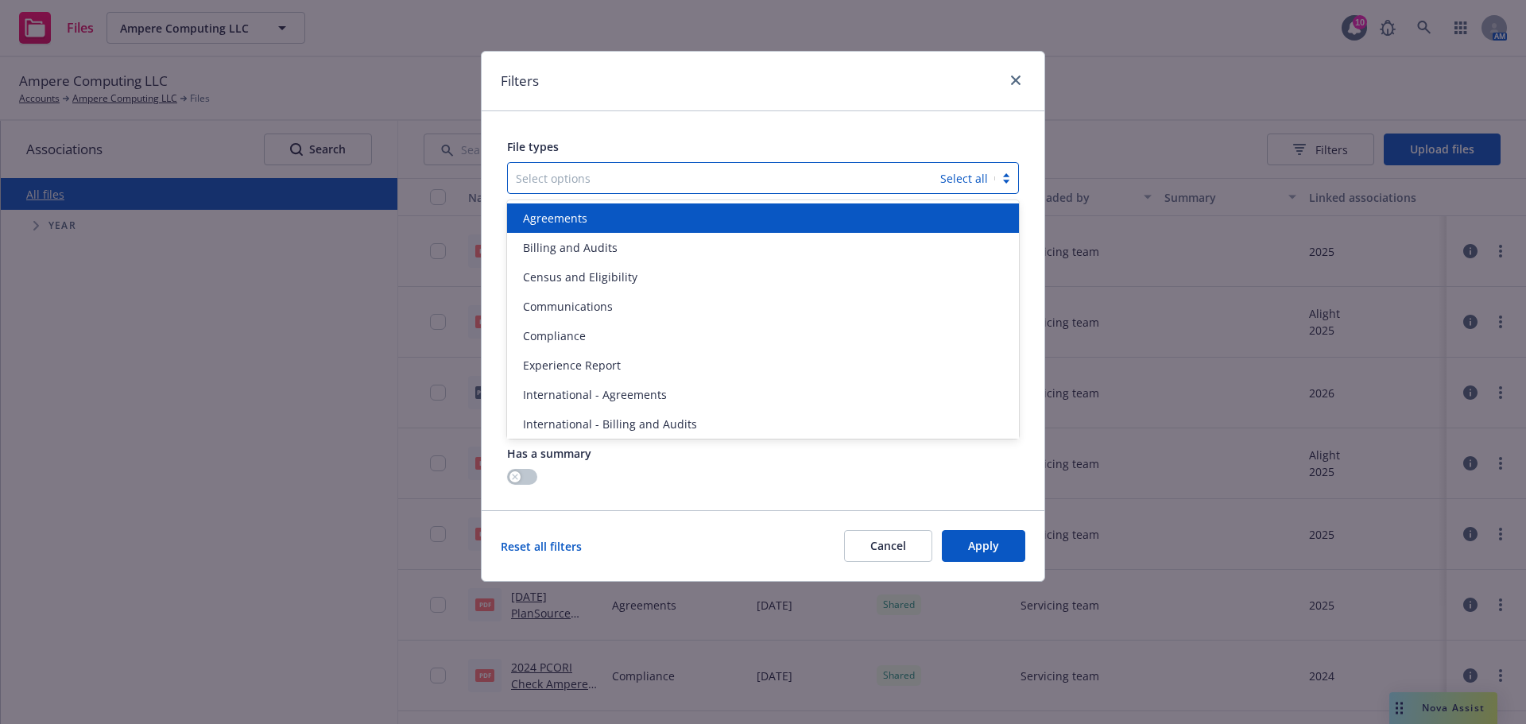
click at [681, 169] on div at bounding box center [724, 177] width 416 height 19
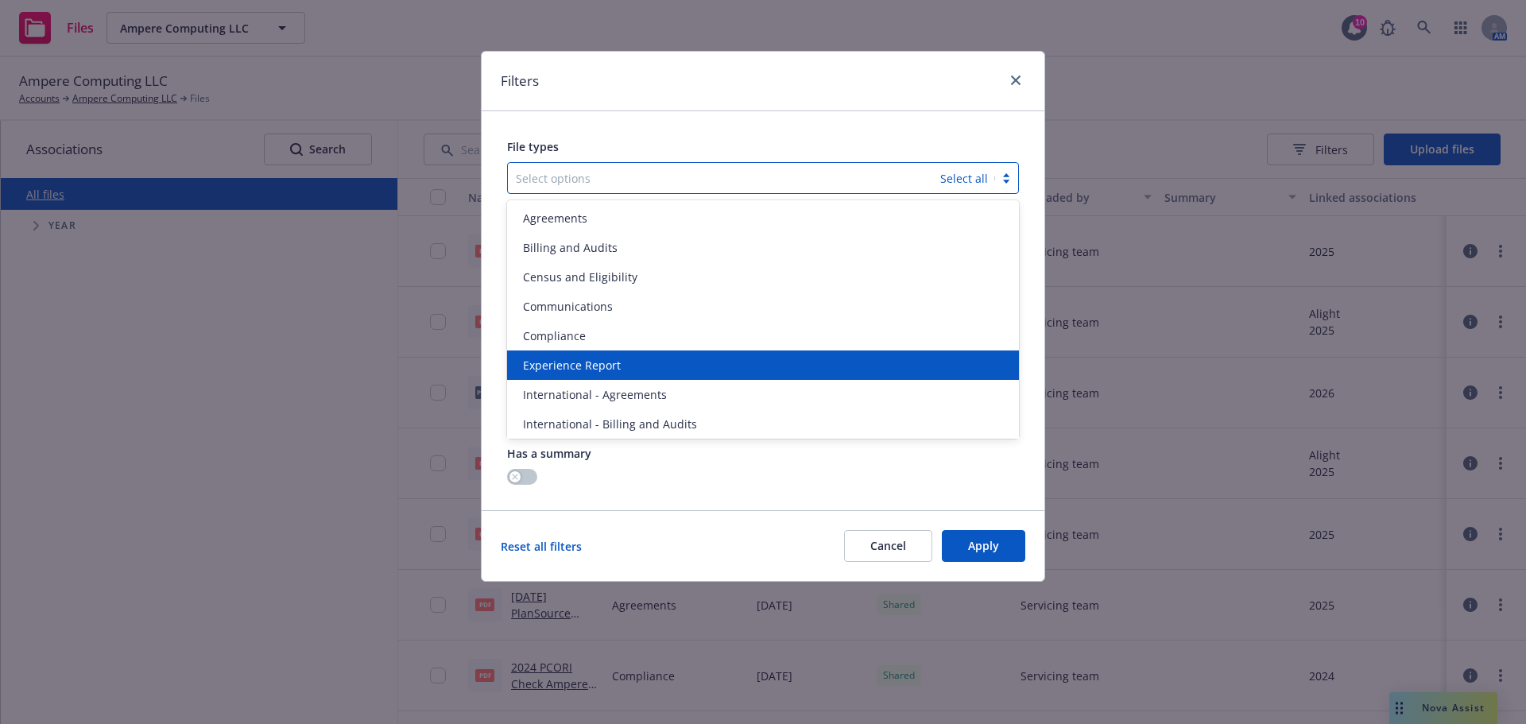
click at [582, 358] on span "Experience Report" at bounding box center [572, 365] width 98 height 17
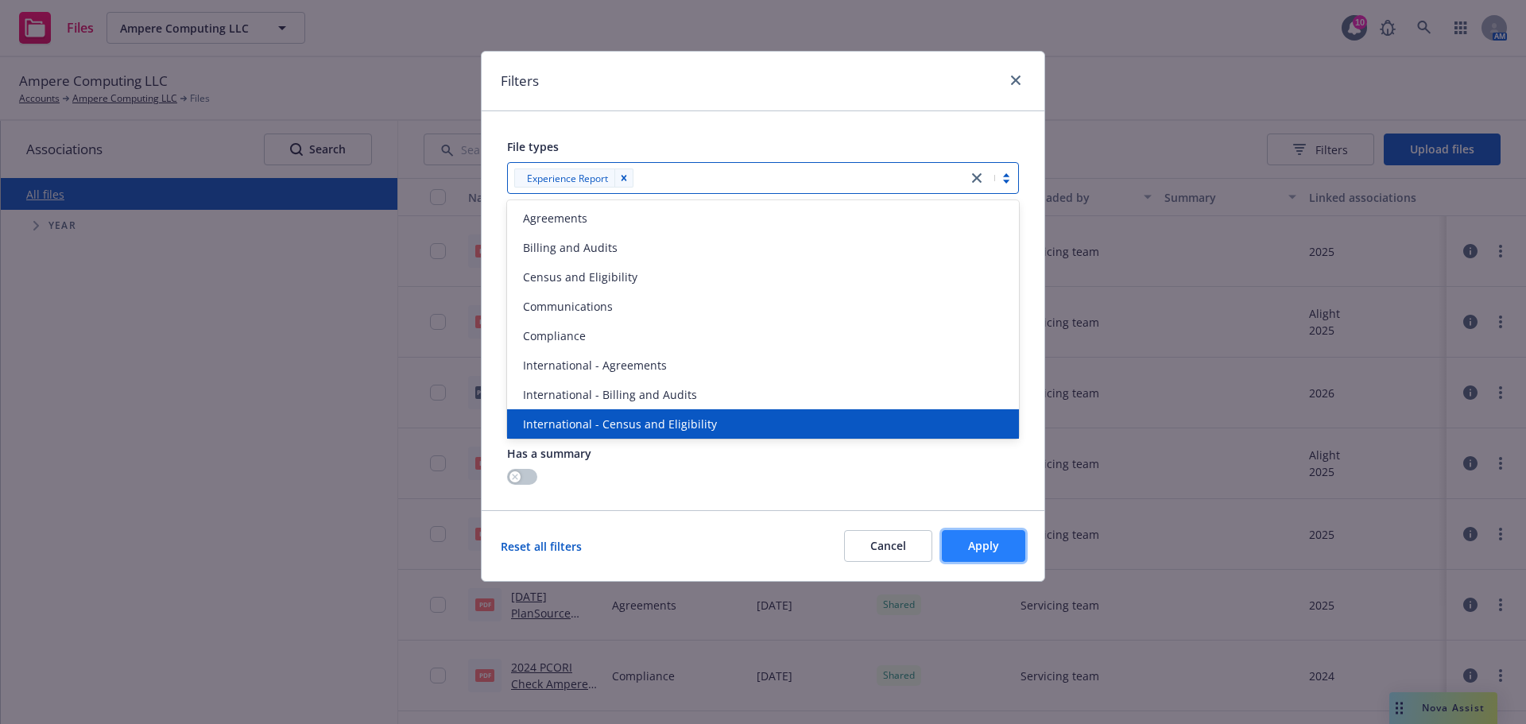
click at [1000, 544] on button "Apply" at bounding box center [983, 546] width 83 height 32
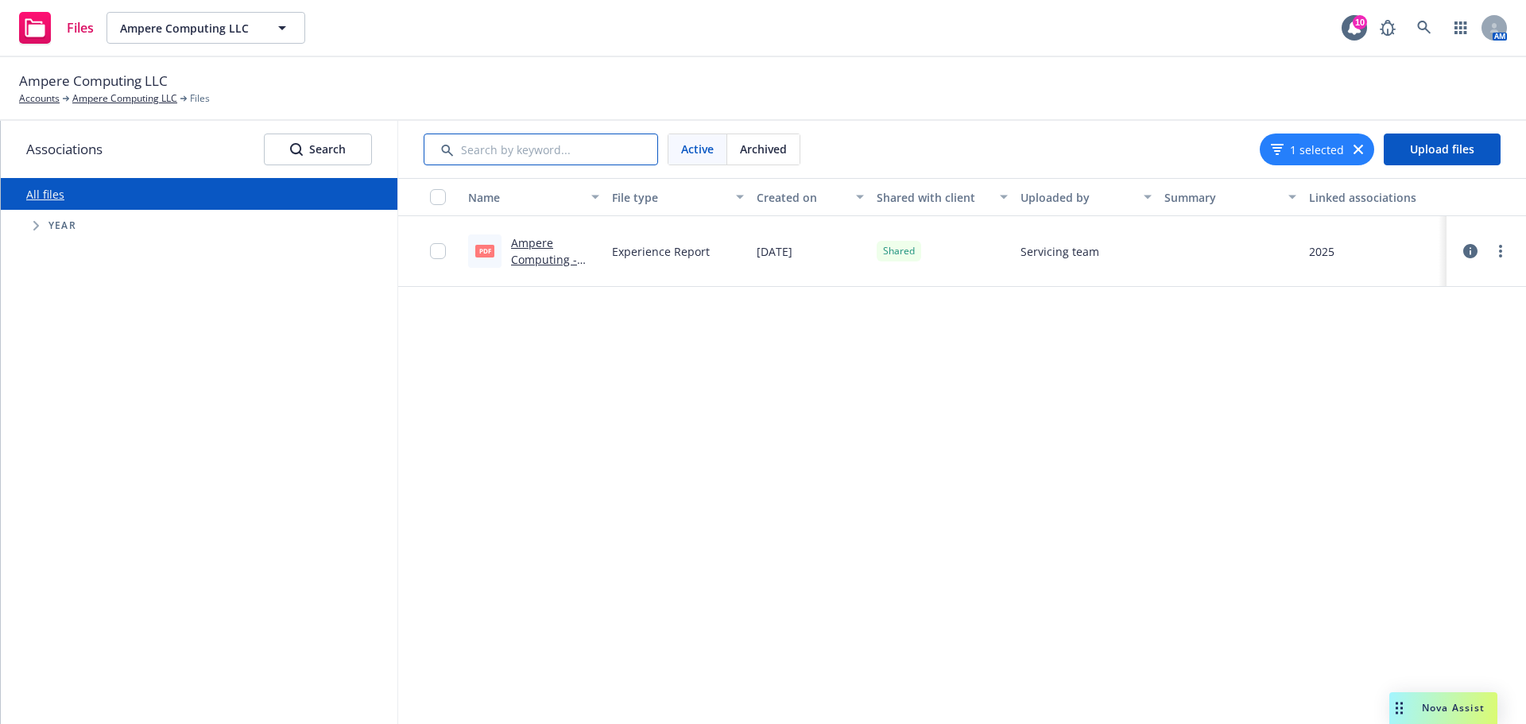
click at [616, 156] on input "Search by keyword..." at bounding box center [541, 150] width 234 height 32
click at [1356, 152] on icon "button" at bounding box center [1358, 150] width 10 height 10
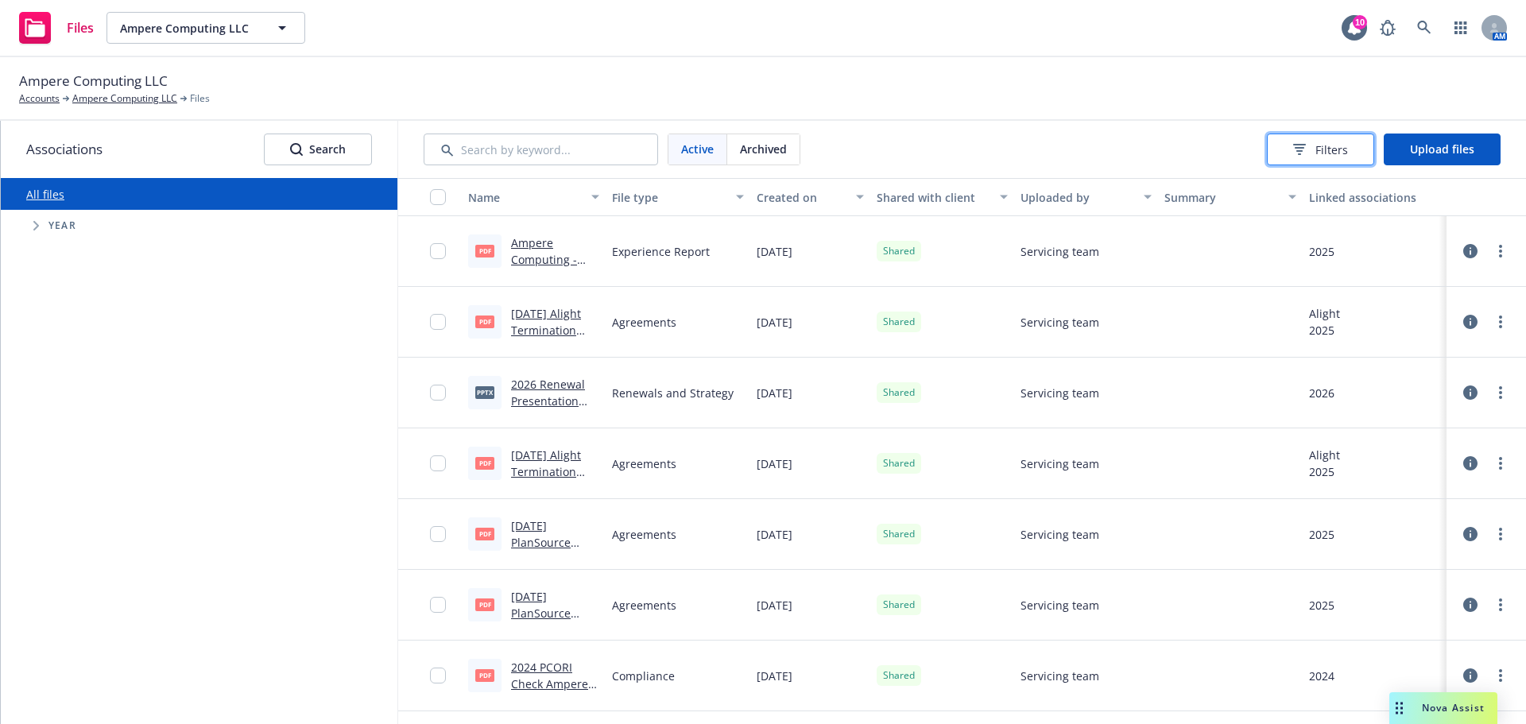
click at [1359, 163] on button "Filters" at bounding box center [1320, 150] width 107 height 32
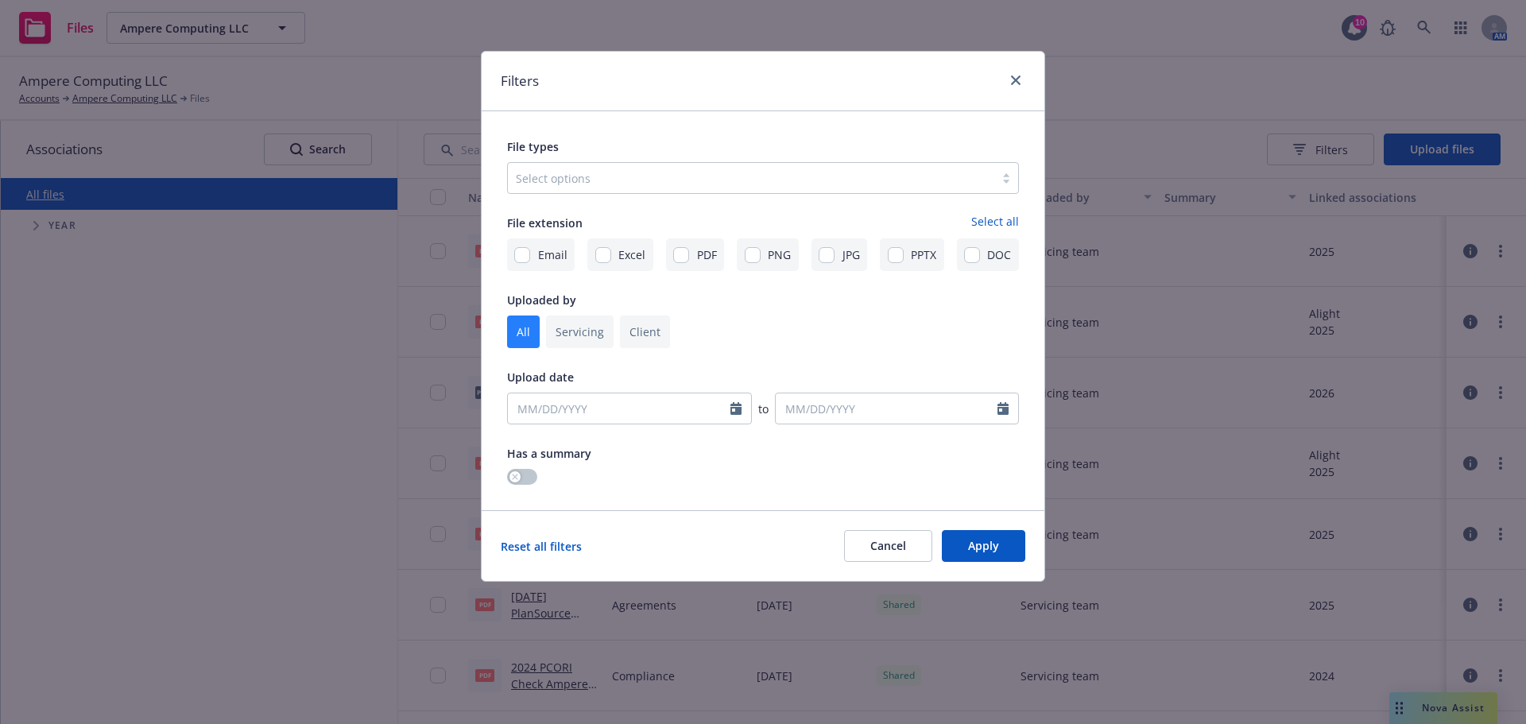
click at [704, 188] on div at bounding box center [751, 177] width 470 height 19
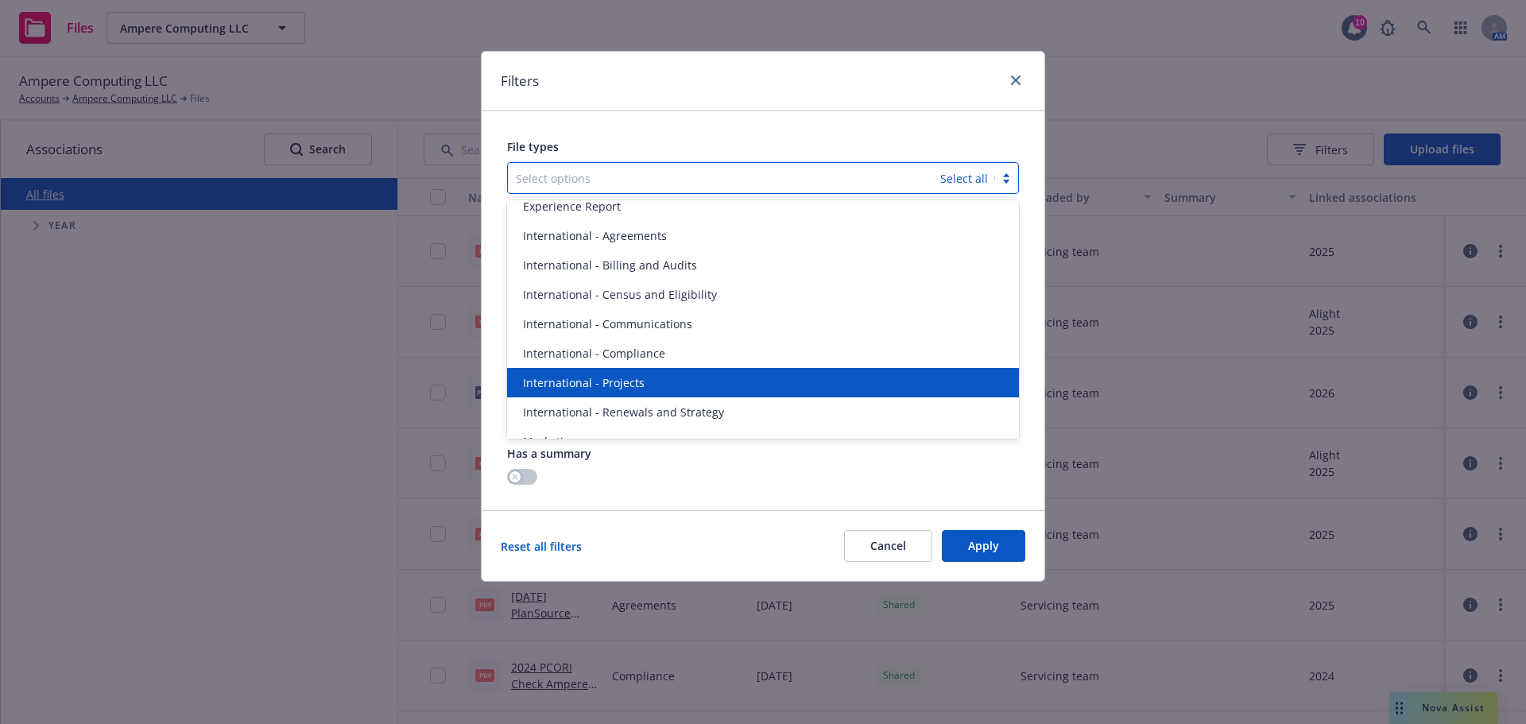
scroll to position [268, 0]
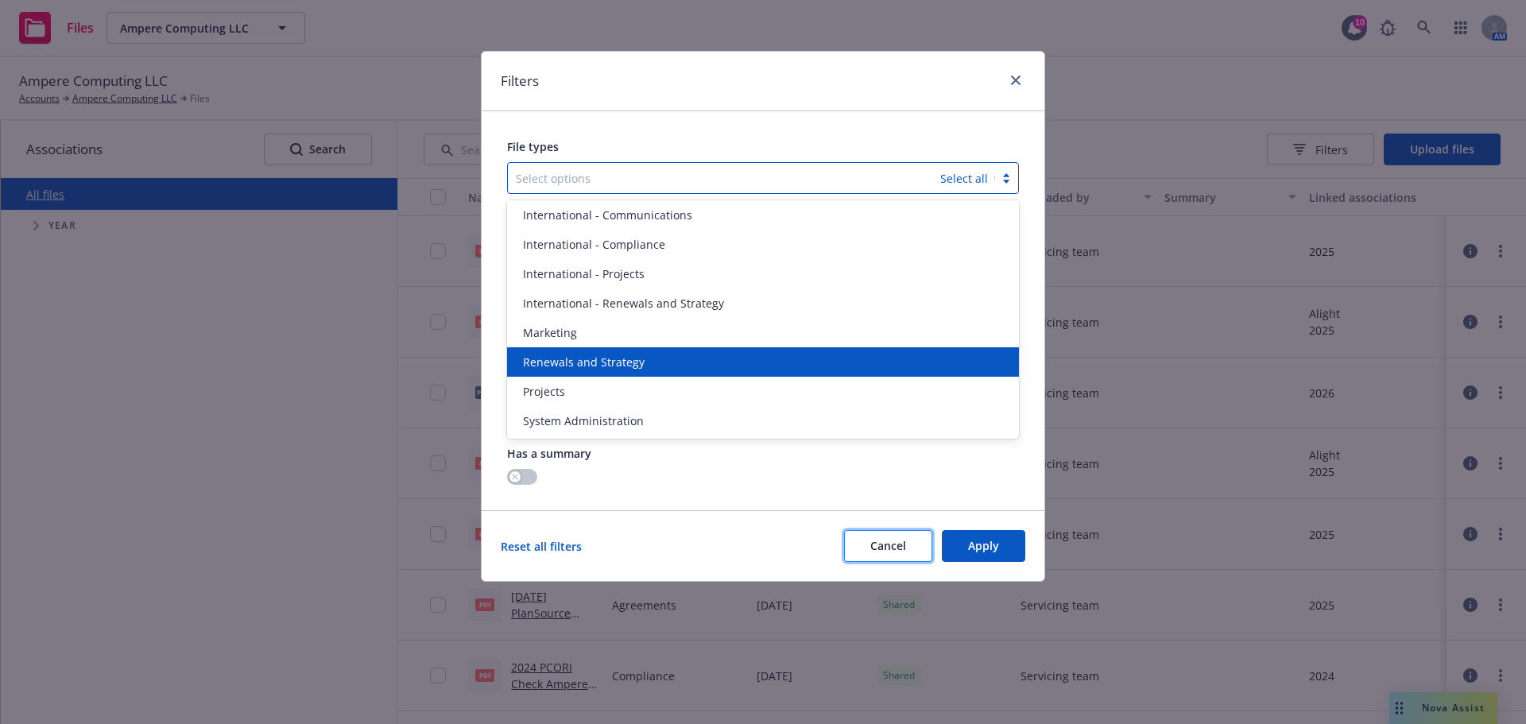
click at [868, 544] on button "Cancel" at bounding box center [888, 546] width 88 height 32
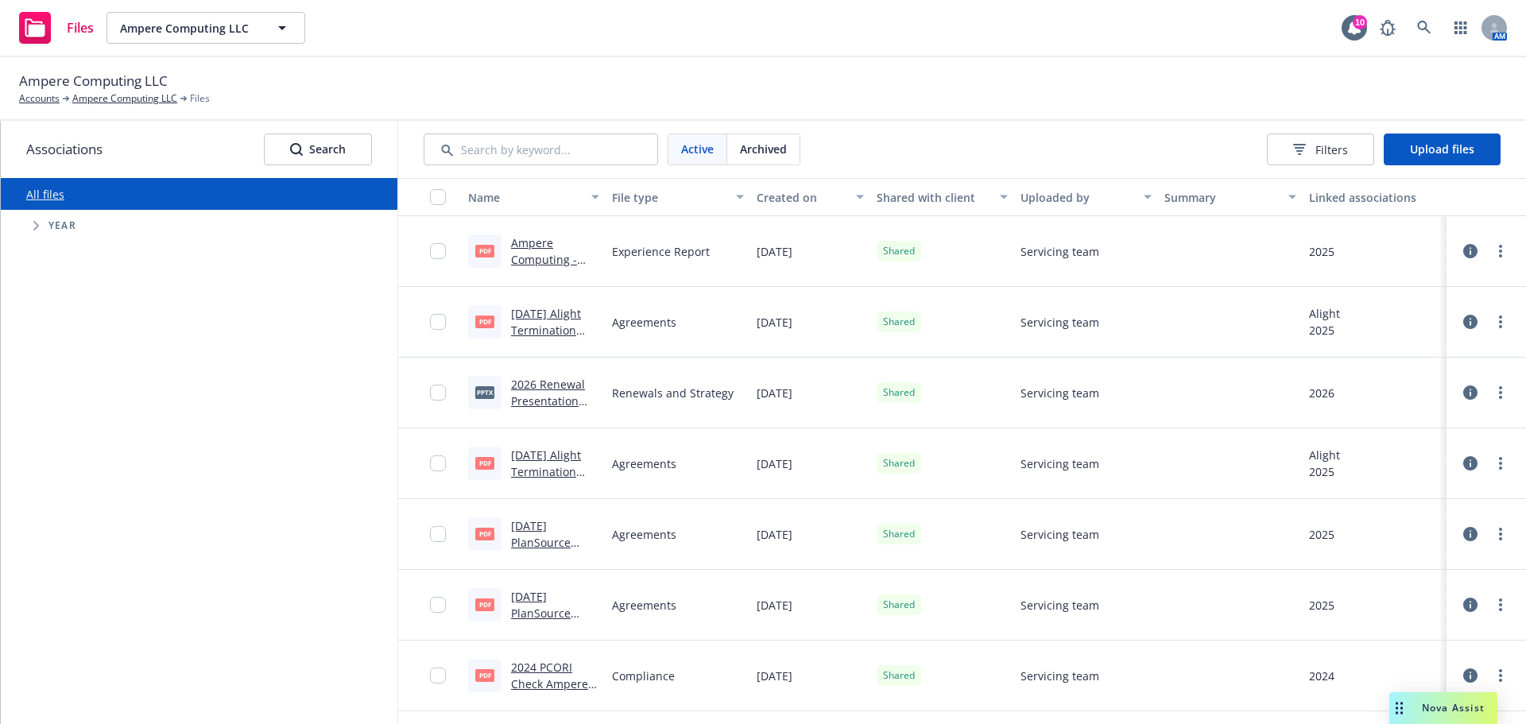
drag, startPoint x: 608, startPoint y: 201, endPoint x: 675, endPoint y: 194, distance: 67.1
click at [675, 194] on button "File type" at bounding box center [678, 197] width 144 height 38
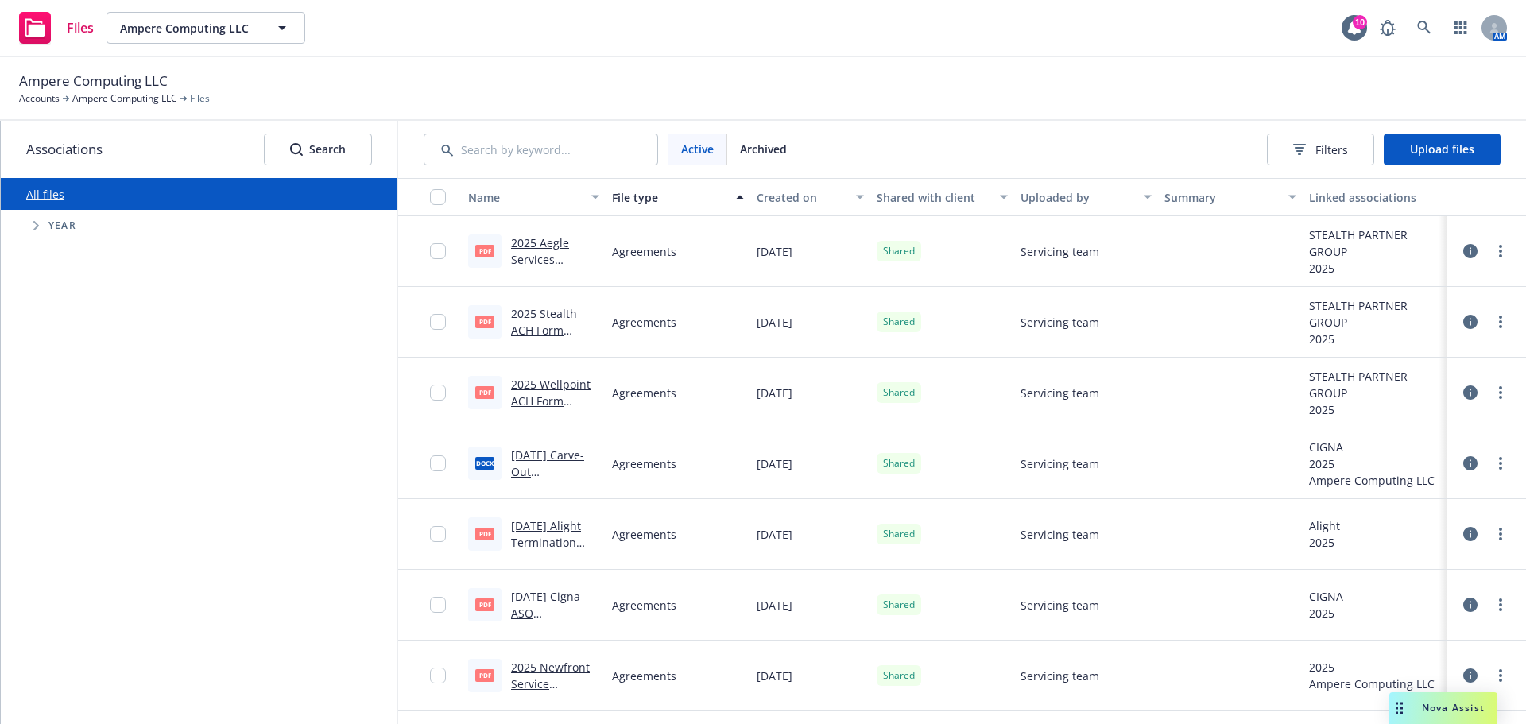
click at [606, 205] on button "File type" at bounding box center [678, 197] width 144 height 38
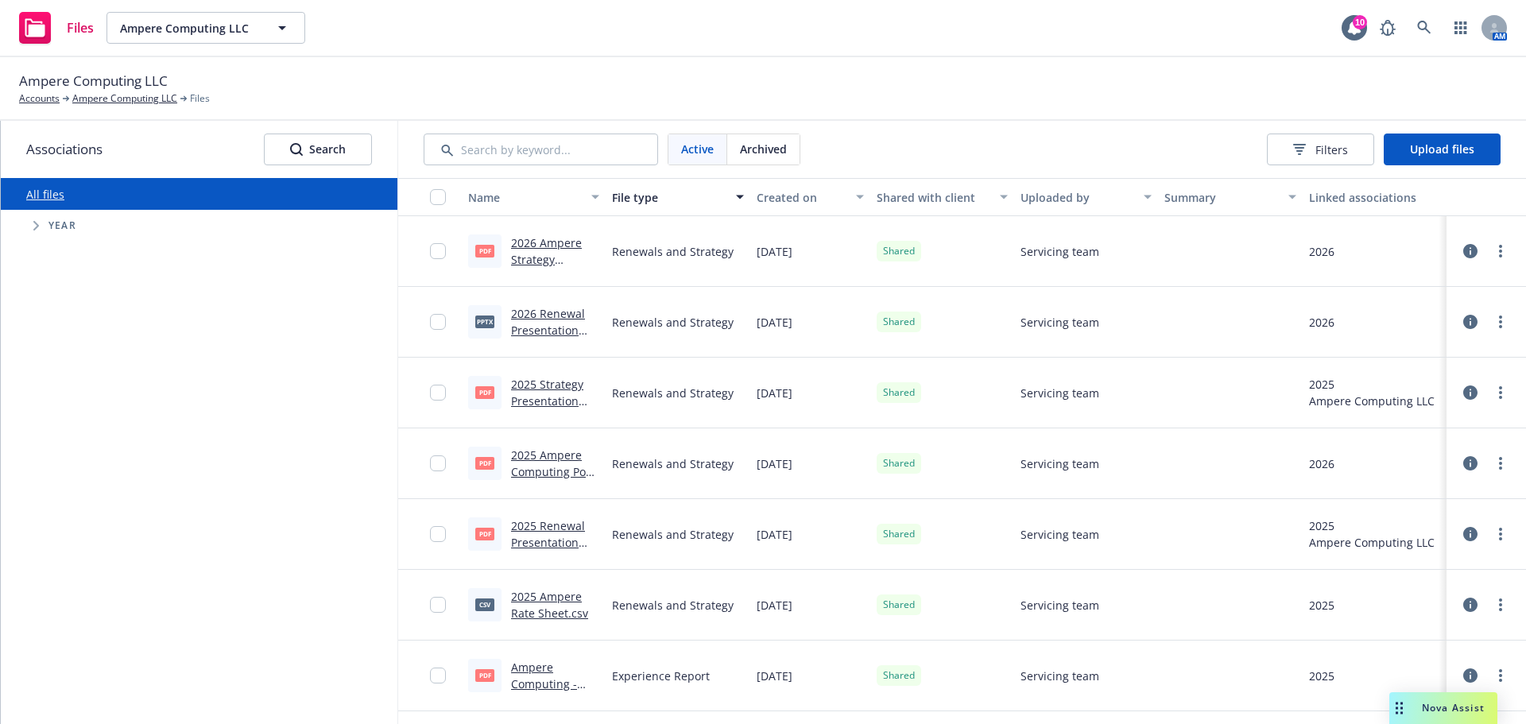
click at [540, 198] on div "Name" at bounding box center [525, 197] width 114 height 17
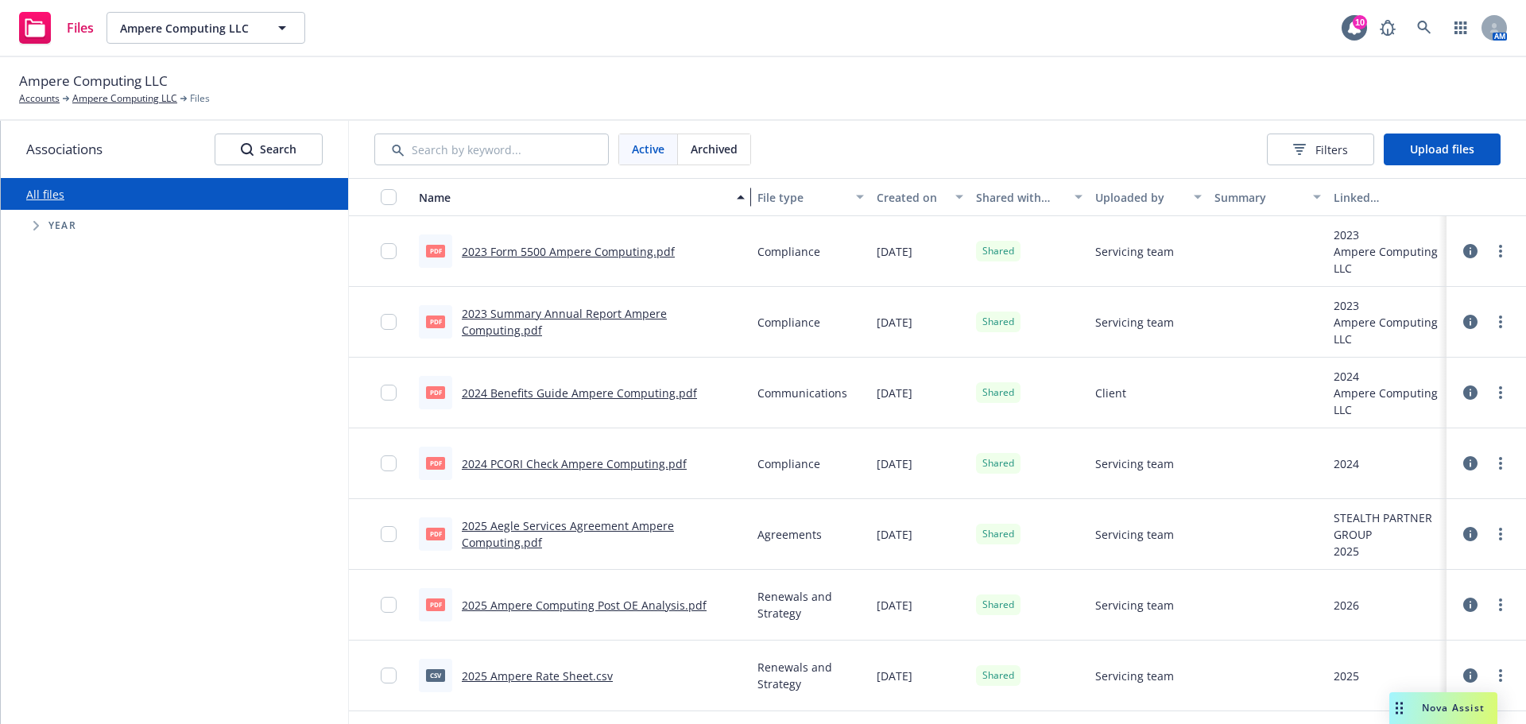
drag, startPoint x: 602, startPoint y: 206, endPoint x: 821, endPoint y: 207, distance: 219.3
click at [821, 207] on div "Name File type Created on Shared with client Uploaded by Summary Linked associa…" at bounding box center [937, 197] width 1177 height 38
click at [917, 207] on button "Created on" at bounding box center [919, 197] width 99 height 38
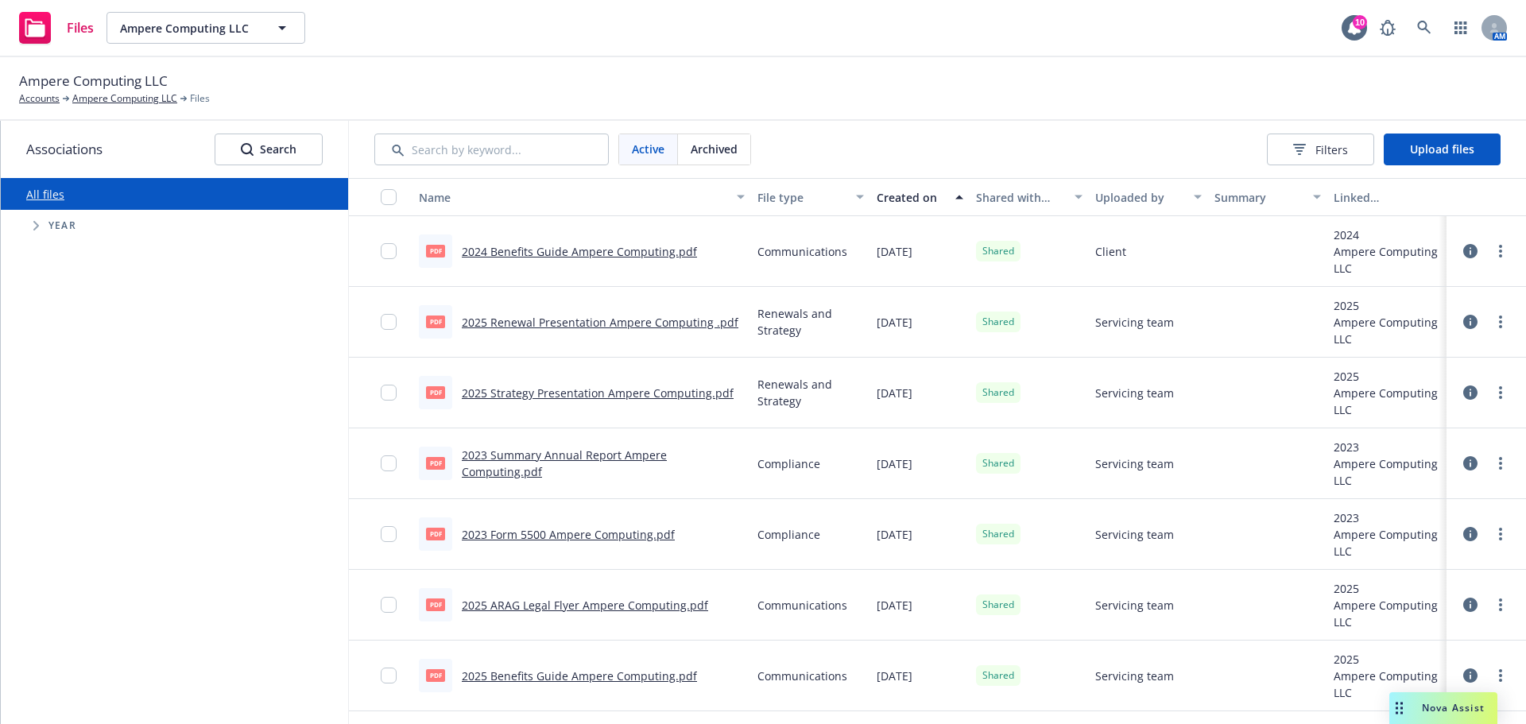
click at [916, 207] on button "Created on" at bounding box center [919, 197] width 99 height 38
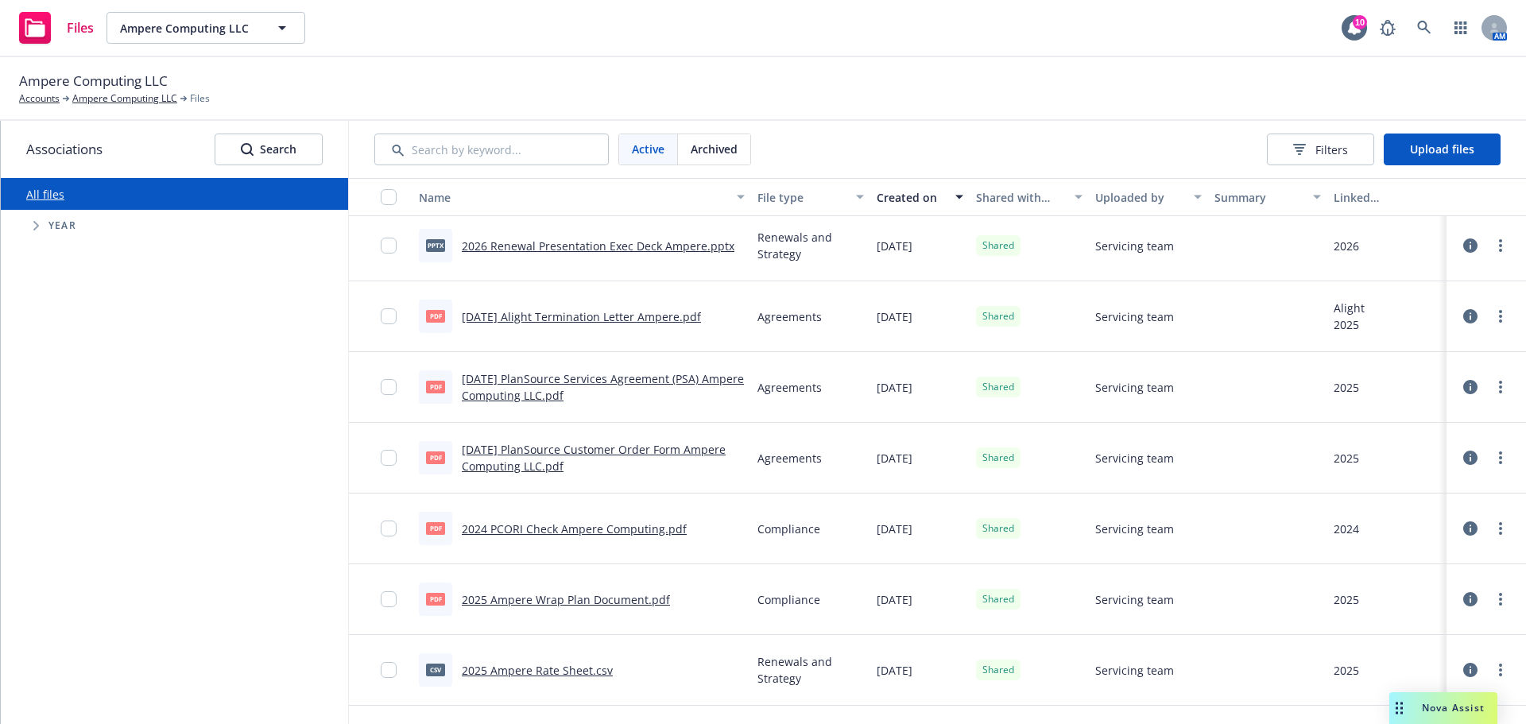
scroll to position [0, 0]
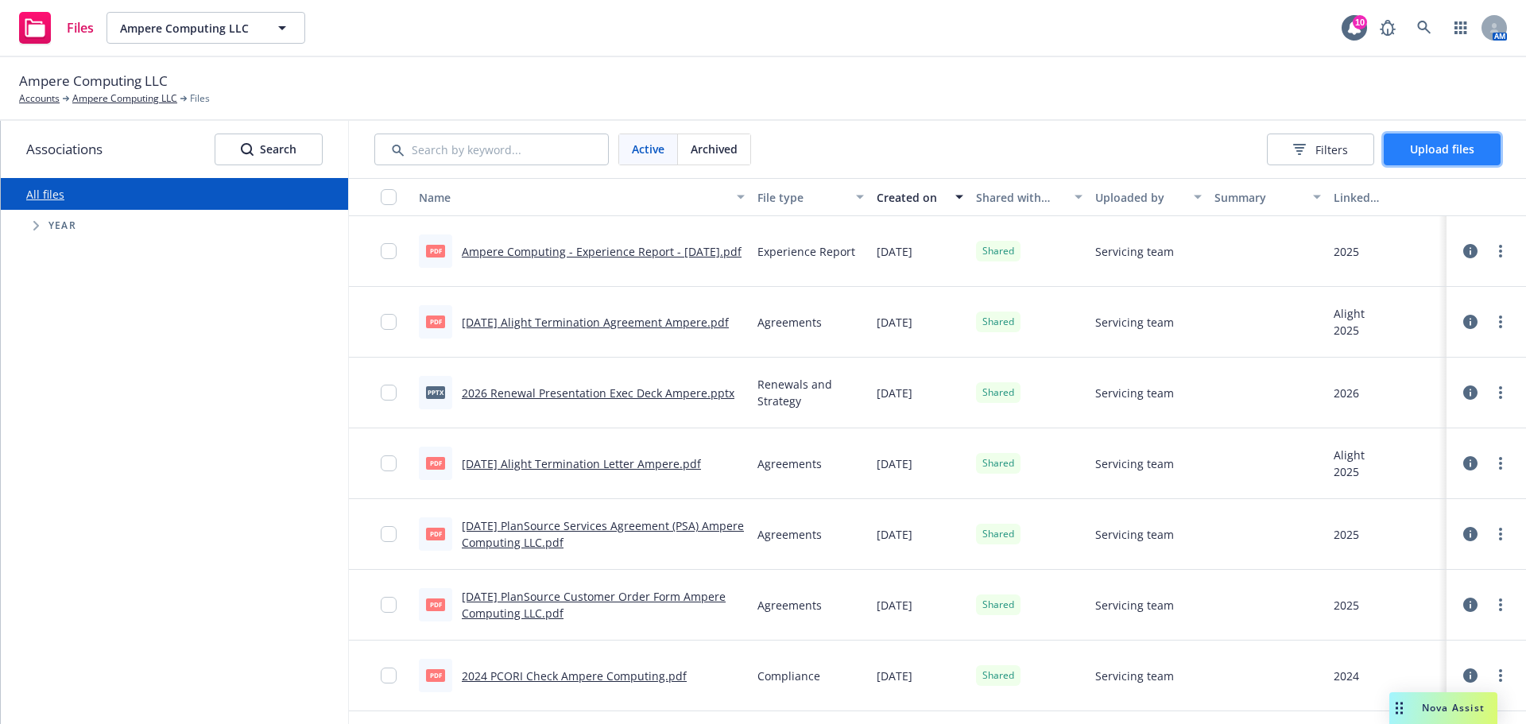
click at [1399, 154] on button "Upload files" at bounding box center [1441, 150] width 117 height 32
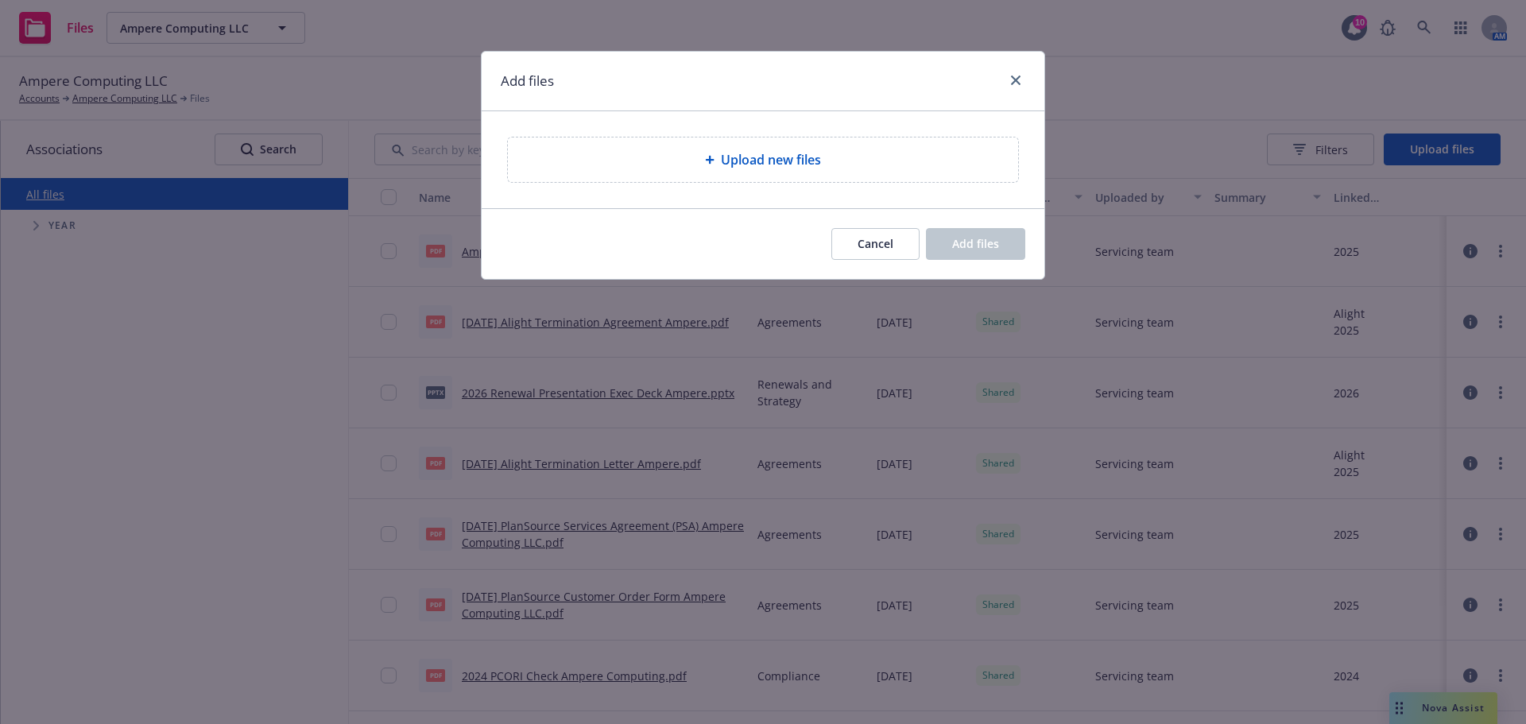
click at [819, 162] on span "Upload new files" at bounding box center [771, 159] width 100 height 19
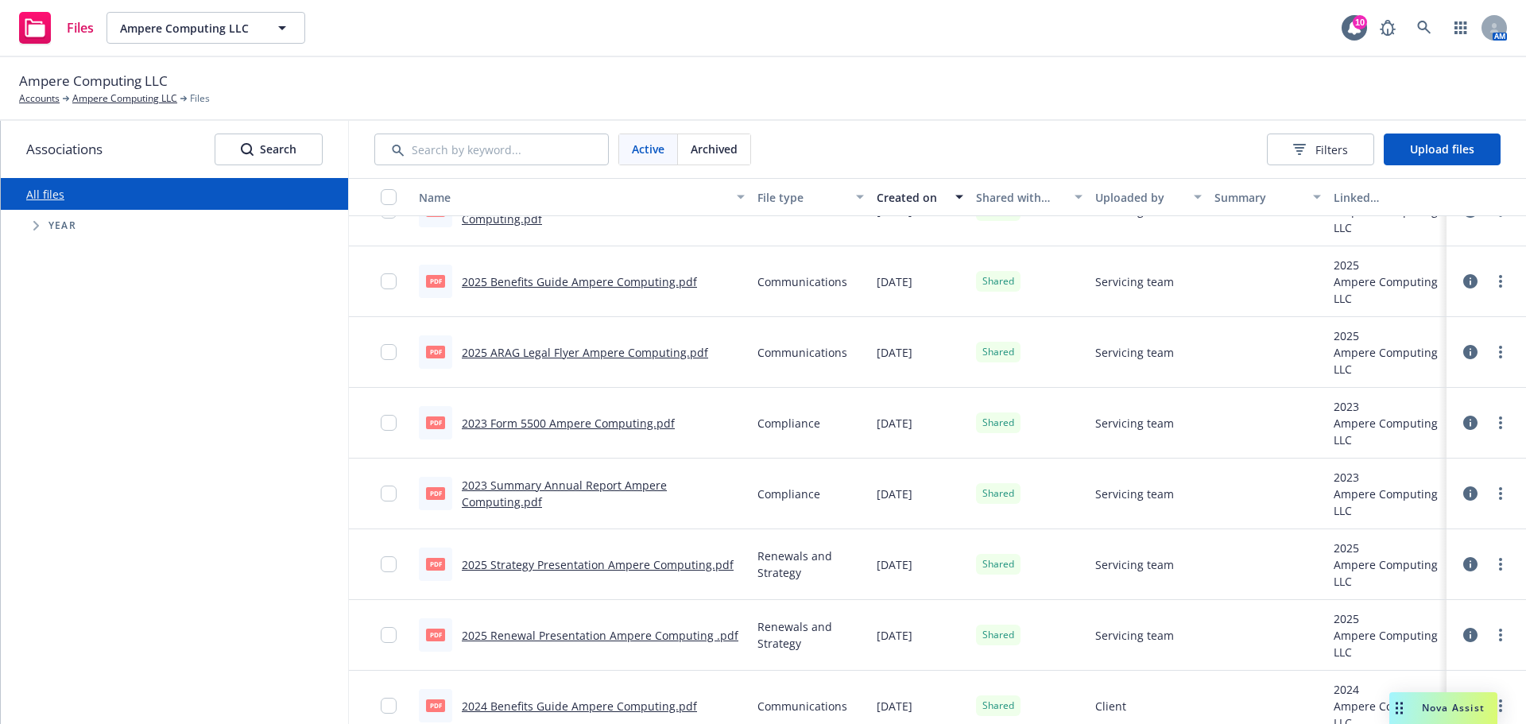
scroll to position [1527, 0]
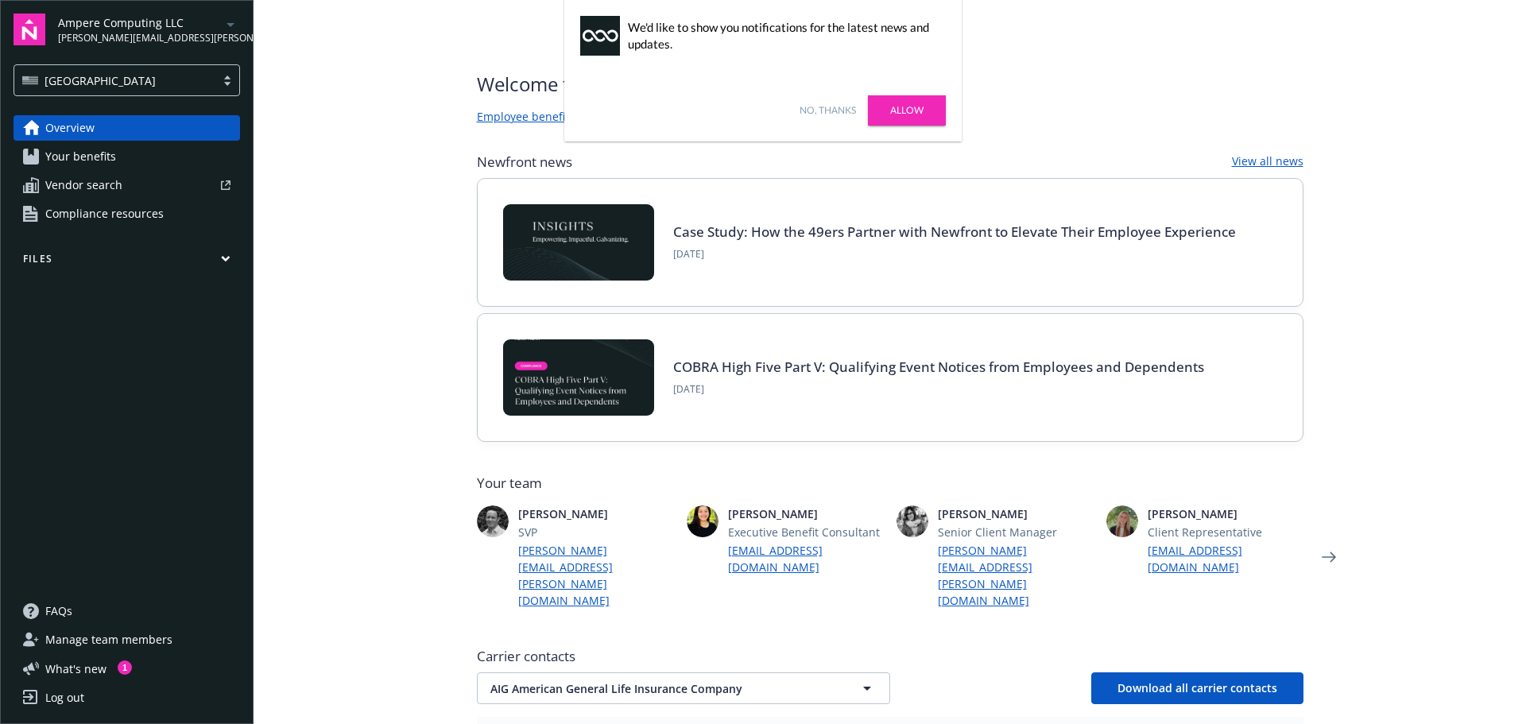
click at [424, 338] on main "Welcome to Navigator Employee benefits portal Project plan Newfront news View a…" at bounding box center [889, 362] width 1272 height 724
click at [220, 261] on button "Files" at bounding box center [127, 262] width 226 height 20
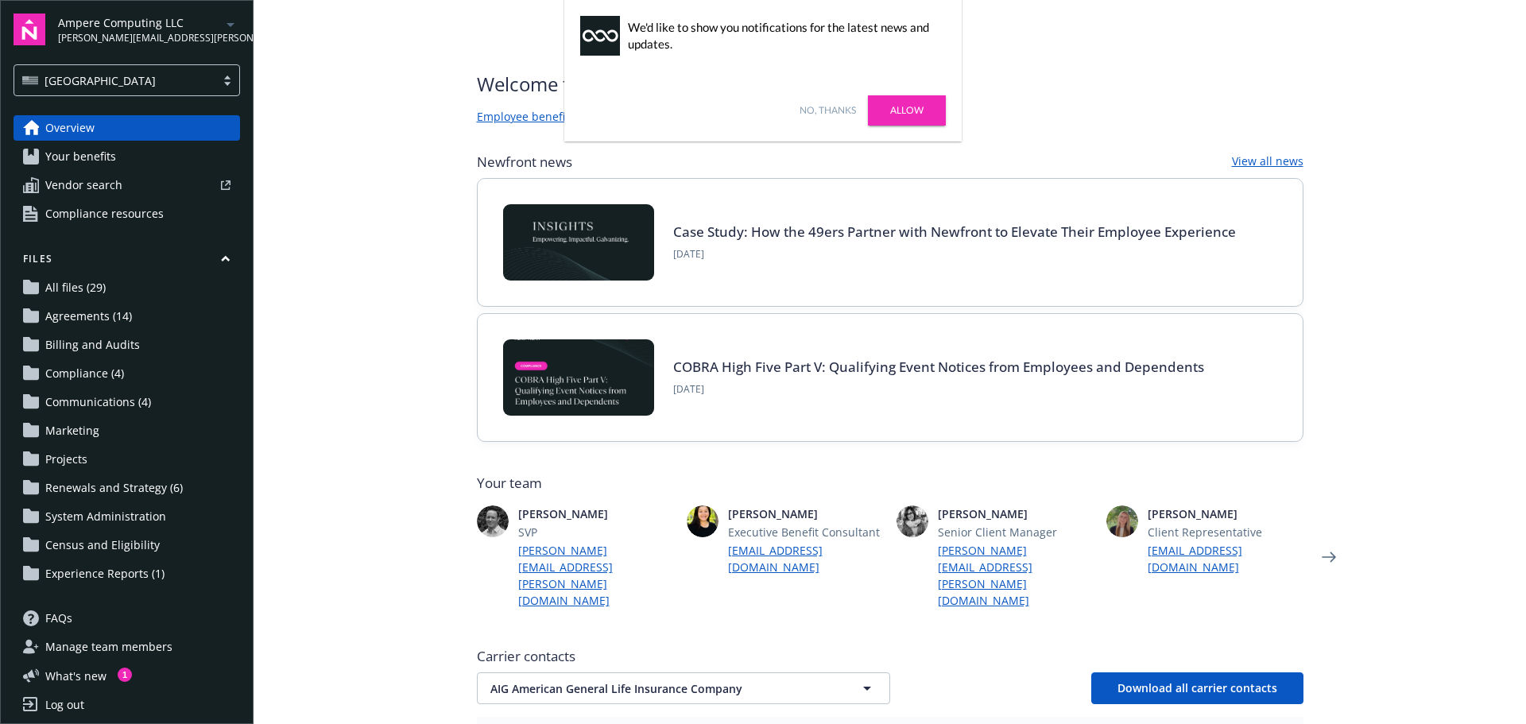
click at [114, 579] on span "Experience Reports (1)" at bounding box center [104, 573] width 119 height 25
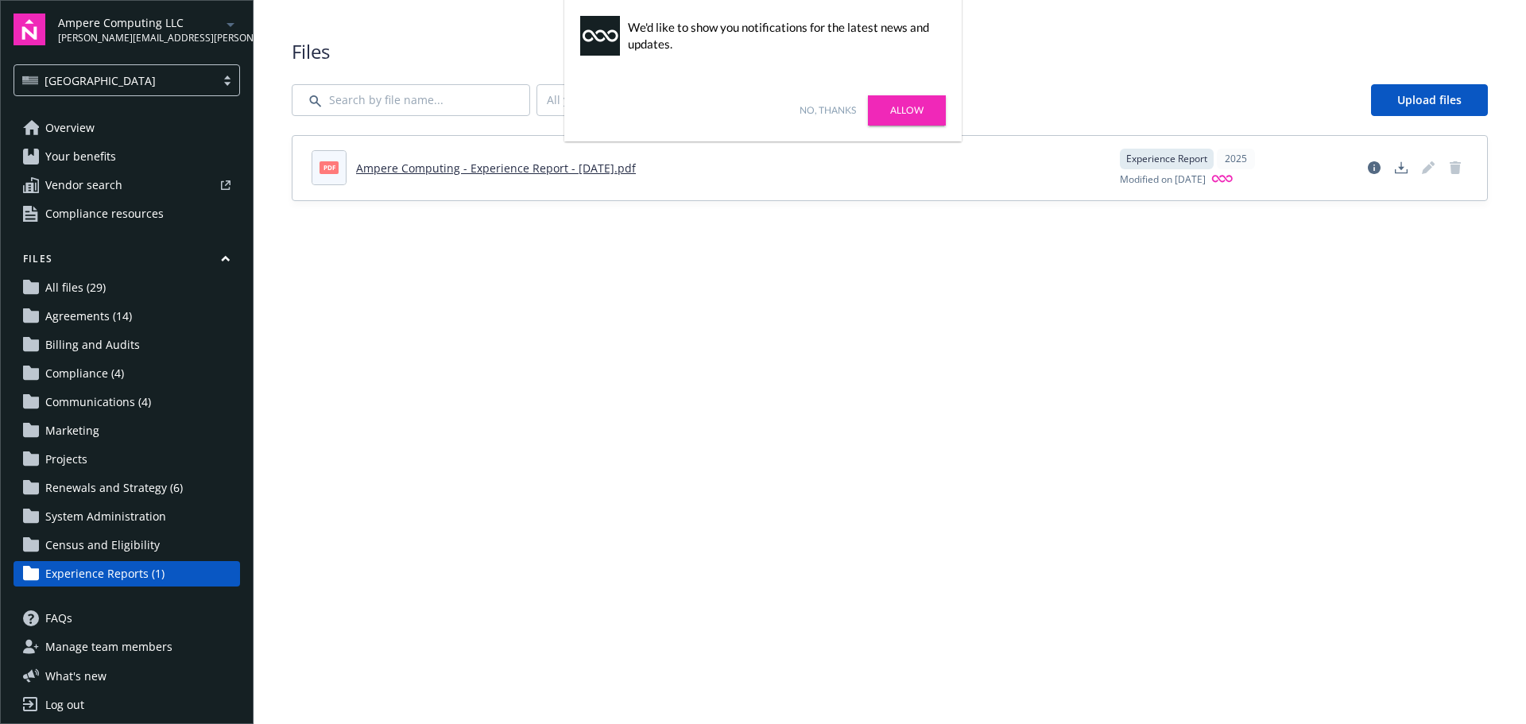
click at [831, 110] on link "No, thanks" at bounding box center [827, 110] width 56 height 14
